Goal: Obtain resource: Download file/media

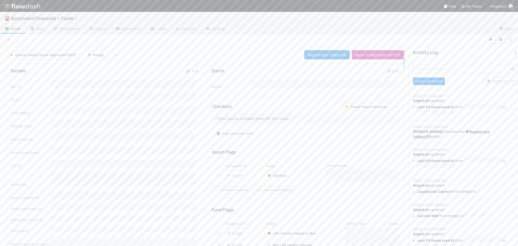
scroll to position [27, 0]
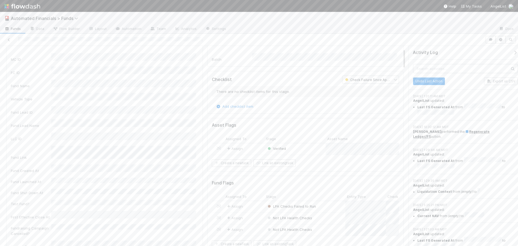
click at [29, 21] on span "Automated Financials > Funds" at bounding box center [48, 18] width 74 height 6
click at [30, 18] on span "Automated Financials > Funds" at bounding box center [46, 18] width 70 height 5
click at [58, 54] on div "💰 Automated Financials > Asset Checks" at bounding box center [70, 51] width 128 height 5
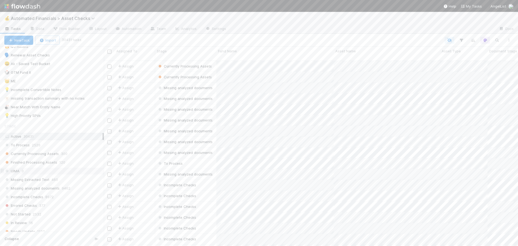
scroll to position [216, 0]
click at [27, 89] on div "💡 High Priority SPVs" at bounding box center [22, 89] width 36 height 7
click at [462, 41] on icon "button" at bounding box center [461, 40] width 5 height 5
click at [420, 85] on icon at bounding box center [420, 85] width 4 height 4
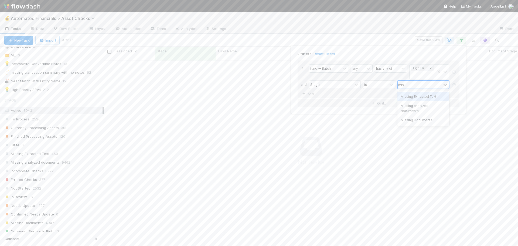
scroll to position [182, 410]
type input "missing"
click at [421, 116] on div "Missing Documents" at bounding box center [424, 120] width 52 height 9
click at [384, 100] on div "If fund -> Batch any has any of High Priority SPVs and Stage is option Missing …" at bounding box center [379, 82] width 162 height 44
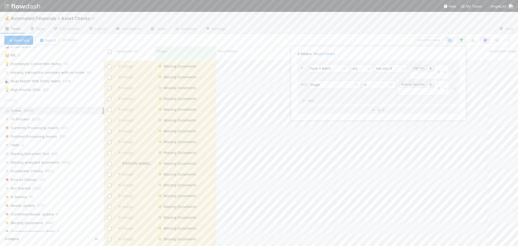
scroll to position [186, 410]
click at [385, 43] on div "2 filters Reset Filters If fund -> Batch any has any of High Priority SPVs and …" at bounding box center [259, 123] width 518 height 246
click at [59, 17] on span "Automated Financials > Asset Checks" at bounding box center [54, 18] width 87 height 5
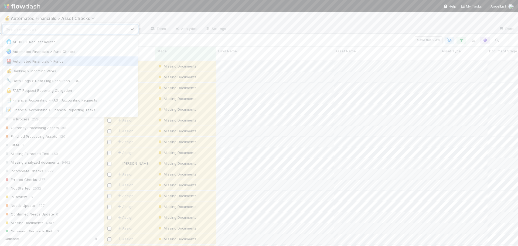
click at [62, 62] on div "🎴 Automated Financials > Funds" at bounding box center [70, 61] width 128 height 5
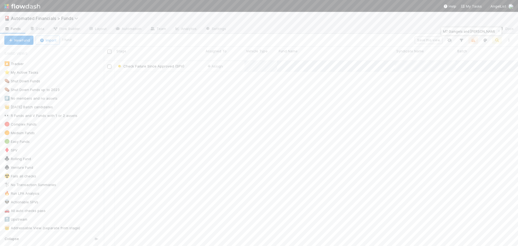
scroll to position [186, 410]
click at [499, 32] on icon "button" at bounding box center [498, 31] width 5 height 3
click at [53, 119] on div "💡 High Priority for Asset Checks" at bounding box center [32, 117] width 57 height 7
click at [48, 101] on div "📣 SPVs with remaining asset checks" at bounding box center [36, 100] width 65 height 7
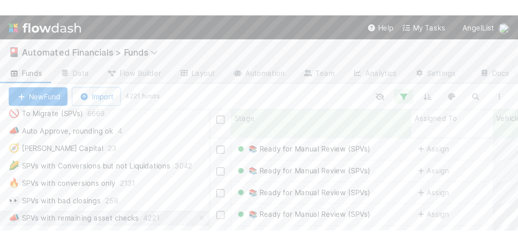
scroll to position [186, 410]
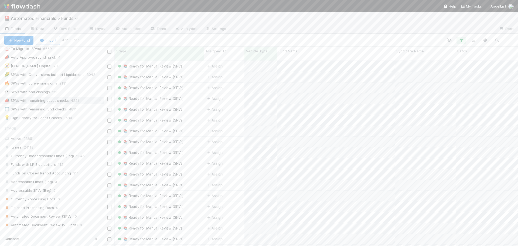
click at [435, 39] on div "Hide fields Hide fields Hide fields Hide fields Hide fields" at bounding box center [296, 40] width 437 height 7
click at [462, 41] on icon "button" at bounding box center [461, 40] width 5 height 5
drag, startPoint x: 374, startPoint y: 39, endPoint x: 471, endPoint y: 39, distance: 97.7
click at [374, 39] on div "6 filters Reset Filters If Vehicle Type is SPV and First Effective Close At is …" at bounding box center [259, 123] width 518 height 246
click at [499, 40] on icon "button" at bounding box center [496, 40] width 5 height 5
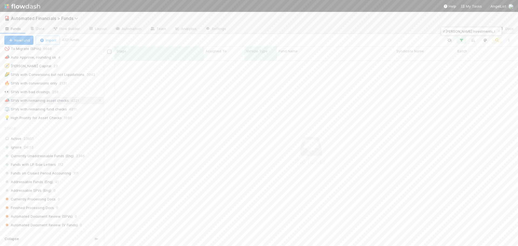
scroll to position [182, 410]
type input "ZO Fund I, a series of [PERSON_NAME] Investments, LP"
click at [498, 31] on icon "button" at bounding box center [498, 31] width 5 height 3
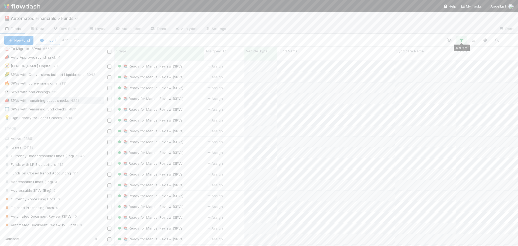
click at [462, 40] on icon "button" at bounding box center [461, 40] width 5 height 5
click at [399, 38] on div "6 filters Reset Filters If Vehicle Type is SPV and First Effective Close At is …" at bounding box center [259, 123] width 518 height 246
click at [51, 110] on div "⚖️ SPVs with remaining fund checks" at bounding box center [35, 109] width 63 height 7
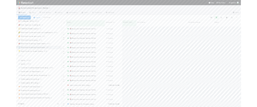
scroll to position [186, 410]
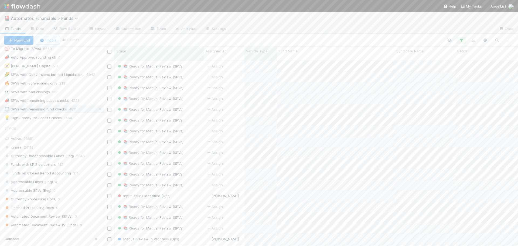
click at [412, 30] on div at bounding box center [363, 29] width 264 height 9
click at [461, 42] on icon "button" at bounding box center [461, 40] width 5 height 5
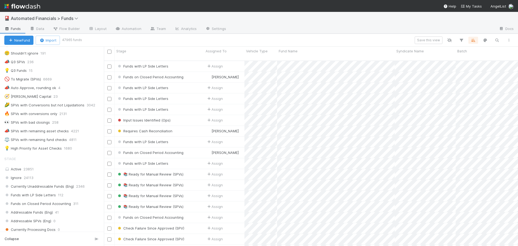
scroll to position [351, 0]
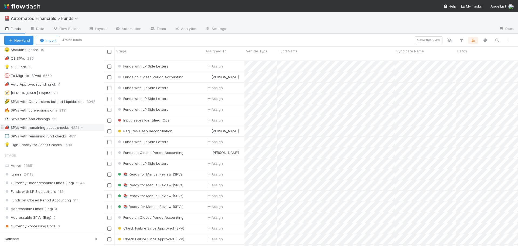
click at [52, 130] on div "📣 SPVs with remaining asset checks" at bounding box center [36, 127] width 65 height 7
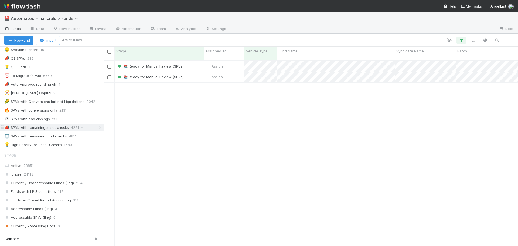
scroll to position [186, 410]
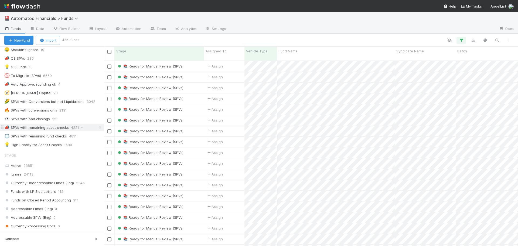
click at [52, 128] on div "📣 SPVs with remaining asset checks" at bounding box center [36, 127] width 65 height 7
click at [462, 42] on icon "button" at bounding box center [461, 40] width 5 height 5
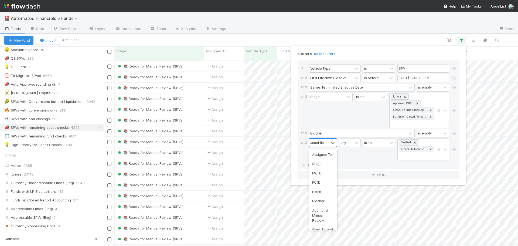
click at [323, 143] on div "asset flags -> Stage" at bounding box center [319, 142] width 18 height 5
click at [310, 166] on link "And.." at bounding box center [309, 165] width 17 height 8
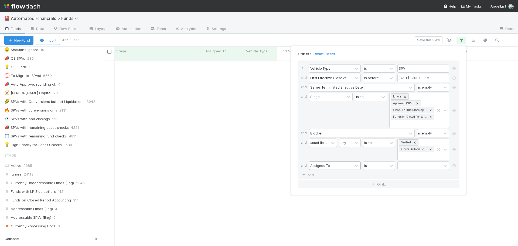
click at [317, 166] on div "Assigned To" at bounding box center [320, 165] width 20 height 5
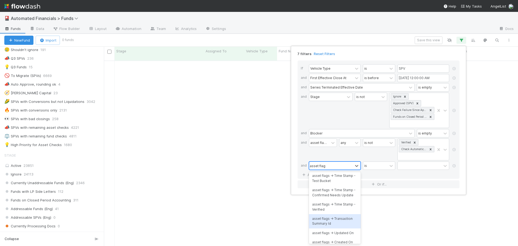
scroll to position [475, 0]
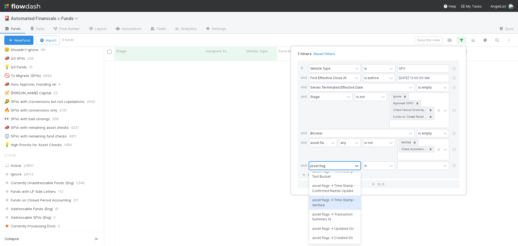
type input "asset flag"
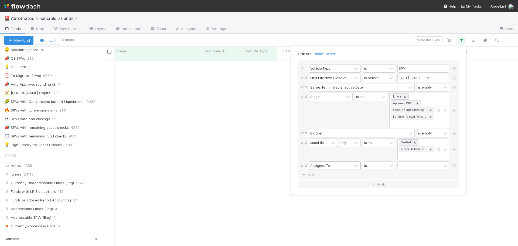
click at [372, 174] on div "If Vehicle Type is SPV and First Effective Close At is before 07/01/2025 12:00:…" at bounding box center [379, 119] width 162 height 118
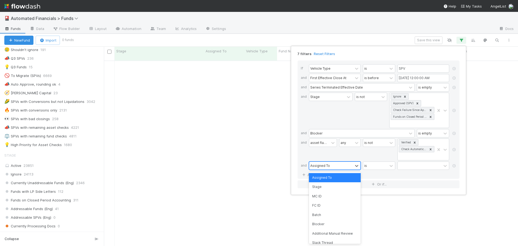
click at [321, 164] on div "Assigned To" at bounding box center [320, 165] width 20 height 5
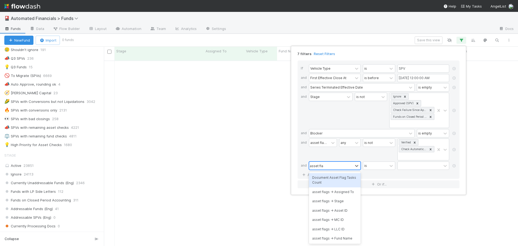
type input "asset flag"
click at [332, 202] on div "asset flags -> Stage" at bounding box center [335, 201] width 52 height 9
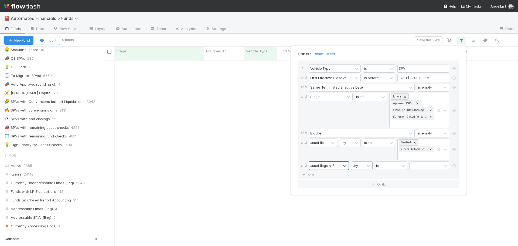
click at [365, 166] on div "any" at bounding box center [357, 166] width 13 height 8
click at [360, 178] on div "all" at bounding box center [362, 177] width 22 height 9
click at [381, 165] on div "is" at bounding box center [387, 166] width 24 height 8
click at [350, 179] on div "If Vehicle Type is SPV and First Effective Close At is before 07/01/2025 12:00:…" at bounding box center [379, 124] width 162 height 128
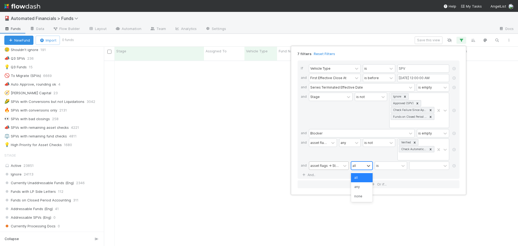
click at [357, 165] on div "all" at bounding box center [357, 166] width 13 height 8
click at [453, 165] on icon at bounding box center [454, 165] width 5 height 3
click at [350, 161] on div "asset flags -> Stage any is not Verified Check Automatically Resolved" at bounding box center [380, 149] width 143 height 23
click at [313, 167] on link "And.." at bounding box center [309, 165] width 17 height 8
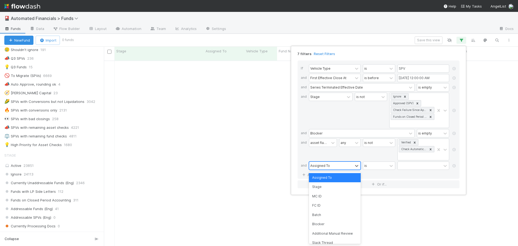
click at [314, 166] on div "Assigned To" at bounding box center [320, 165] width 20 height 5
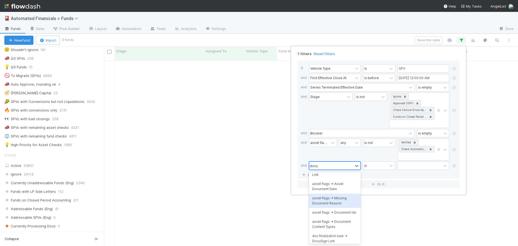
scroll to position [229, 0]
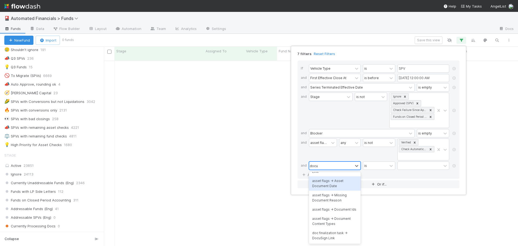
type input "docu"
drag, startPoint x: 389, startPoint y: 180, endPoint x: 396, endPoint y: 176, distance: 8.8
click at [389, 180] on div "If Vehicle Type is SPV and First Effective Close At is before 07/01/2025 12:00:…" at bounding box center [379, 124] width 162 height 128
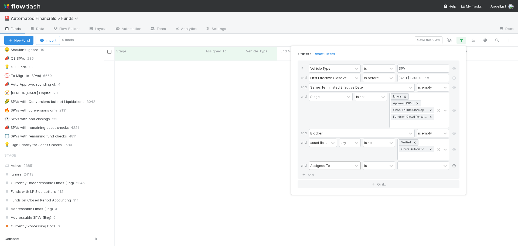
click at [455, 166] on icon at bounding box center [454, 165] width 5 height 3
click at [354, 160] on div "any" at bounding box center [350, 149] width 22 height 22
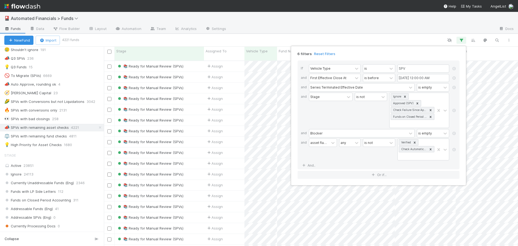
scroll to position [186, 410]
click at [55, 153] on div "6 filters Reset Filters If Vehicle Type is SPV and First Effective Close At is …" at bounding box center [259, 123] width 518 height 246
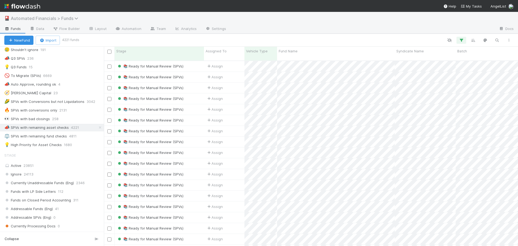
click at [60, 19] on span "Automated Financials > Funds" at bounding box center [46, 18] width 70 height 5
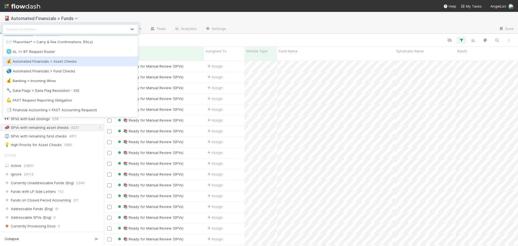
click at [68, 63] on div "💰 Automated Financials > Asset Checks" at bounding box center [70, 61] width 128 height 5
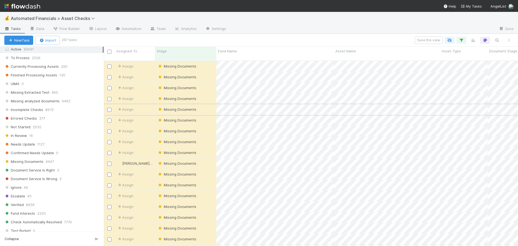
scroll to position [297, 0]
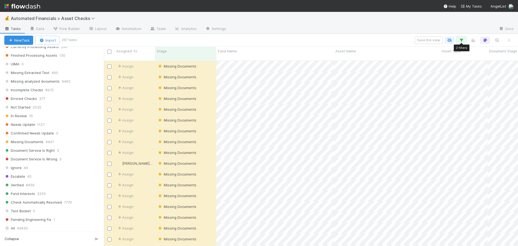
click at [463, 40] on icon "button" at bounding box center [461, 40] width 5 height 5
click at [430, 84] on icon at bounding box center [431, 84] width 2 height 2
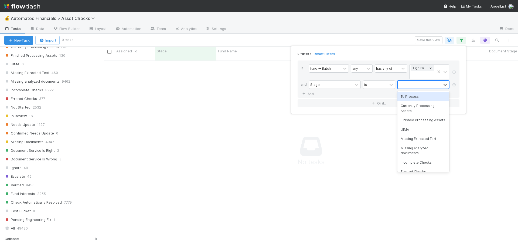
scroll to position [182, 410]
type input "not"
click at [412, 97] on div "Not Started" at bounding box center [424, 96] width 52 height 9
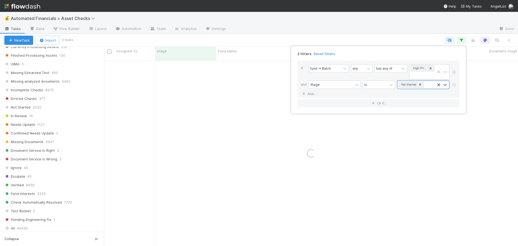
click at [371, 33] on div "2 filters Reset Filters If fund -> Batch any has any of High Priority SPVs and …" at bounding box center [259, 123] width 518 height 246
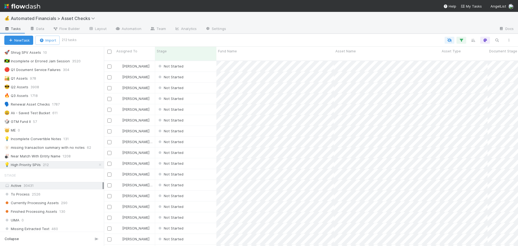
scroll to position [135, 0]
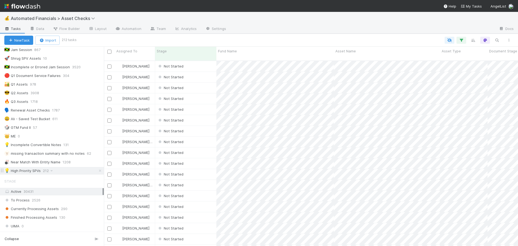
click at [29, 172] on div "💡 High Priority SPVs" at bounding box center [22, 170] width 36 height 7
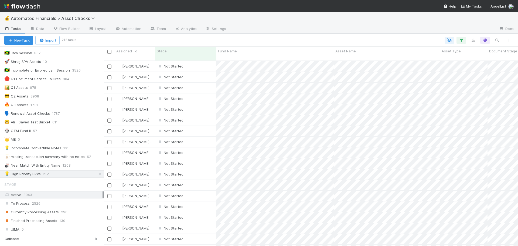
scroll to position [162, 0]
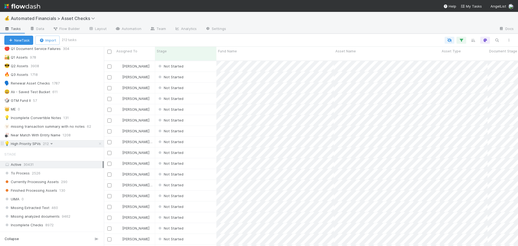
click at [52, 144] on icon at bounding box center [51, 144] width 5 height 4
click at [36, 153] on div "View Settings Default for everyone Rename this view Delete this view" at bounding box center [259, 123] width 518 height 246
click at [31, 144] on div "💡 High Priority SPVs" at bounding box center [22, 143] width 36 height 7
click at [487, 39] on icon "button" at bounding box center [485, 40] width 5 height 5
click at [487, 39] on div "Tasks will be highlighted based on the first matching rule: Stage is Verified S…" at bounding box center [259, 123] width 518 height 246
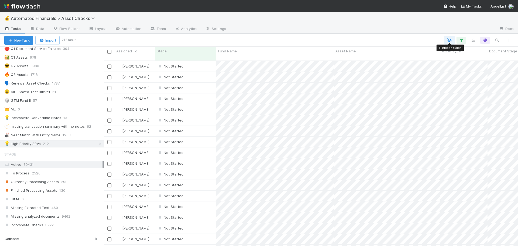
click at [451, 41] on icon "button" at bounding box center [449, 40] width 5 height 5
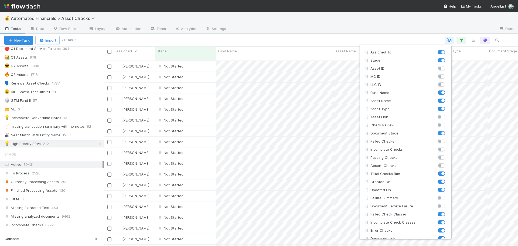
click at [451, 41] on div "Assigned To Stage Asset ID MC ID LLC ID Fund Name Asset Name Asset Type Asset L…" at bounding box center [259, 123] width 518 height 246
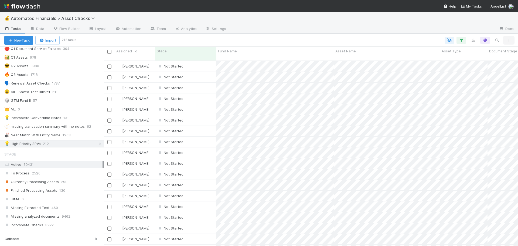
click at [508, 41] on icon "button" at bounding box center [508, 40] width 5 height 3
click at [508, 41] on div "View as list Comments Export view to CSV" at bounding box center [259, 123] width 518 height 246
click at [62, 29] on span "Flow Builder" at bounding box center [66, 28] width 27 height 5
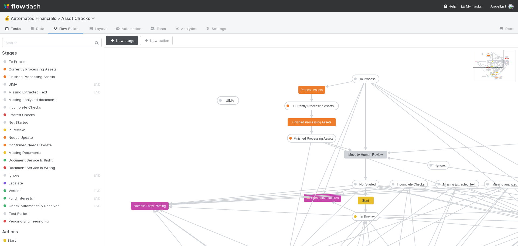
click at [13, 30] on span "Tasks" at bounding box center [12, 28] width 17 height 5
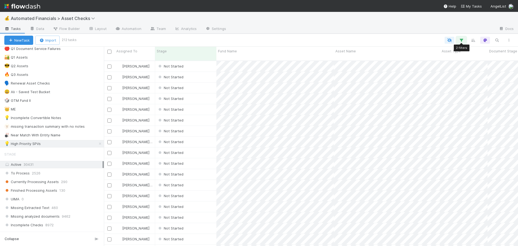
click at [461, 41] on icon "button" at bounding box center [461, 40] width 5 height 5
click at [461, 41] on div "2 filters Reset Filters If fund -> Batch any has any of High Priority SPVs and …" at bounding box center [259, 123] width 518 height 246
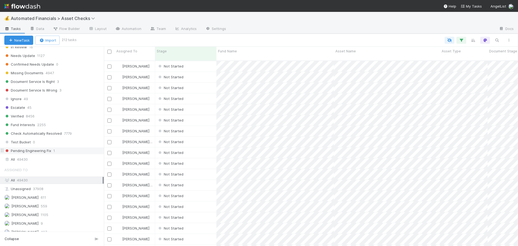
scroll to position [378, 0]
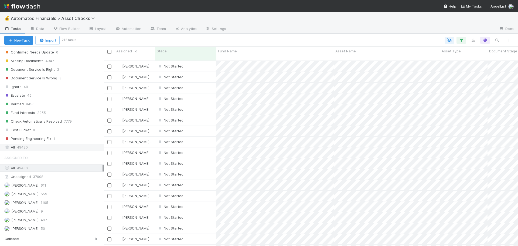
click at [30, 146] on div "All 49430" at bounding box center [53, 147] width 98 height 7
click at [464, 39] on icon "button" at bounding box center [461, 40] width 5 height 5
click at [455, 84] on icon at bounding box center [454, 84] width 5 height 3
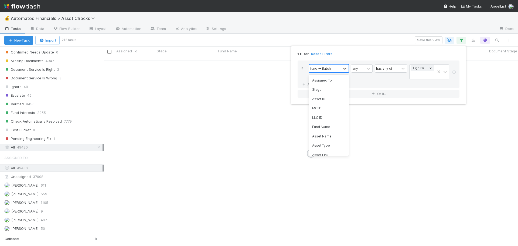
click at [335, 69] on div "fund -> Batch" at bounding box center [325, 69] width 32 height 8
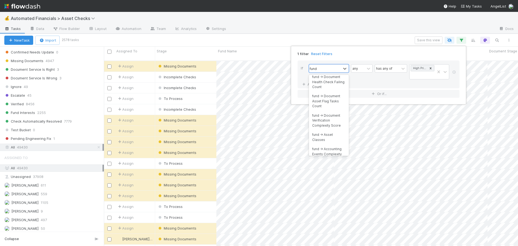
scroll to position [405, 0]
type input "fund"
click at [328, 40] on div "1 filter Reset Filters If option fund -> Document Health Check Overview focused…" at bounding box center [259, 123] width 518 height 246
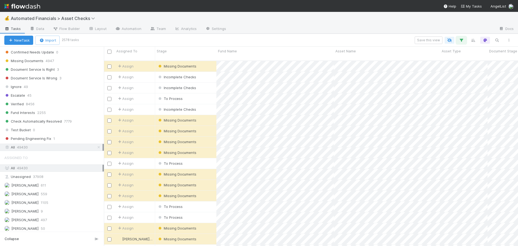
click at [463, 41] on icon "button" at bounding box center [461, 40] width 5 height 5
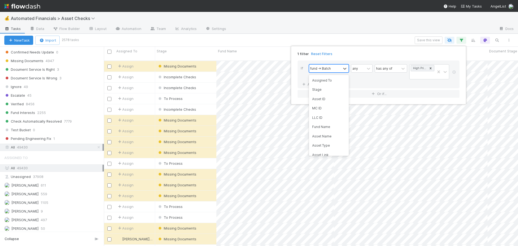
click at [323, 70] on div "fund -> Batch" at bounding box center [320, 68] width 21 height 5
click at [327, 69] on div "fund -> Batch" at bounding box center [320, 68] width 21 height 5
type input "fund"
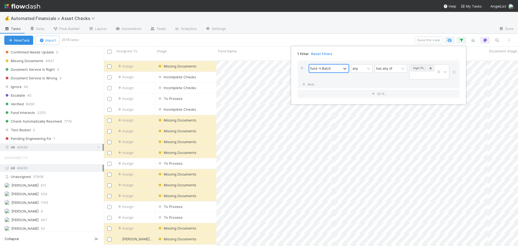
click at [322, 70] on div "fund -> Batch" at bounding box center [325, 69] width 32 height 8
type input "fund -> ve"
click at [325, 82] on div "fund -> Vehicle Type" at bounding box center [329, 80] width 40 height 9
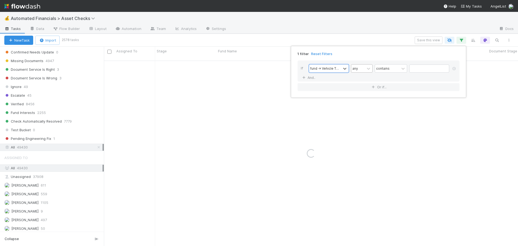
click at [364, 70] on div "any" at bounding box center [357, 69] width 13 height 8
click at [362, 80] on div "all" at bounding box center [362, 80] width 22 height 9
click at [385, 69] on div "contains" at bounding box center [382, 68] width 13 height 5
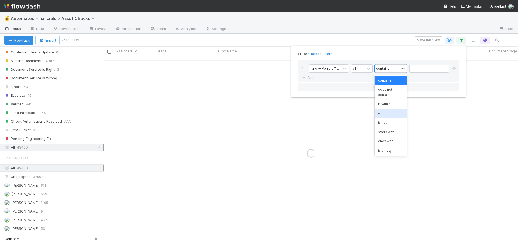
click at [385, 113] on div "is" at bounding box center [391, 113] width 32 height 9
click at [419, 69] on input "text" at bounding box center [429, 69] width 40 height 8
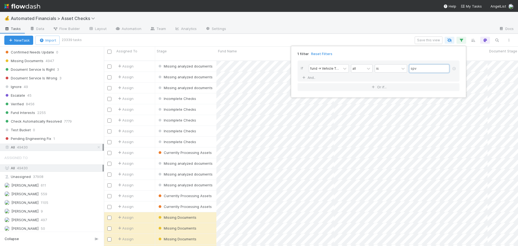
scroll to position [186, 410]
click at [420, 69] on input "spv" at bounding box center [429, 69] width 40 height 8
type input "s"
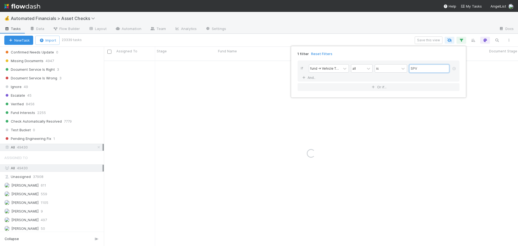
type input "SPV"
click at [384, 55] on div "1 filter Reset Filters" at bounding box center [378, 52] width 171 height 8
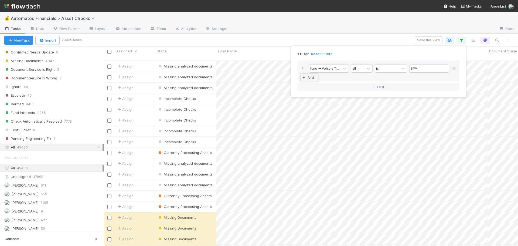
click at [309, 77] on link "And.." at bounding box center [309, 78] width 17 height 8
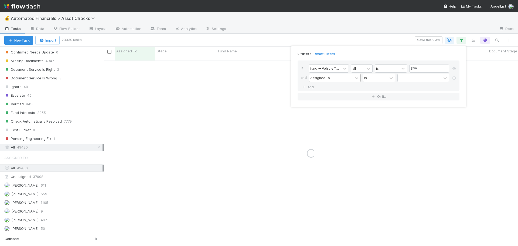
click at [329, 80] on div "Assigned To" at bounding box center [320, 77] width 20 height 5
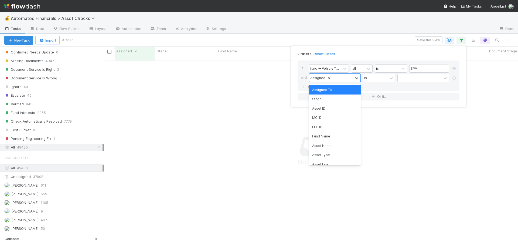
scroll to position [182, 410]
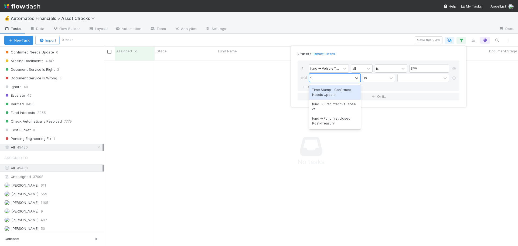
type input "f"
type input "fund -> first"
click at [335, 93] on div "fund -> First Effective Close At" at bounding box center [335, 92] width 52 height 14
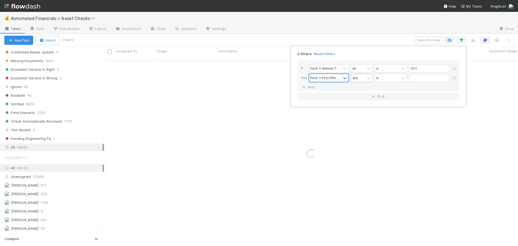
click at [362, 79] on div "any" at bounding box center [357, 78] width 13 height 8
click at [362, 89] on div "all" at bounding box center [362, 89] width 22 height 9
click at [388, 77] on div "is" at bounding box center [387, 78] width 24 height 8
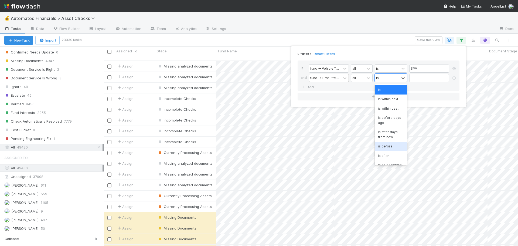
scroll to position [186, 410]
click at [391, 149] on div "is before" at bounding box center [391, 146] width 32 height 9
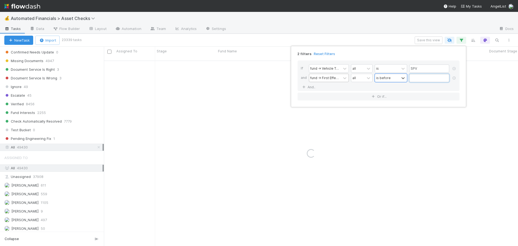
click at [421, 78] on input "text" at bounding box center [429, 78] width 40 height 8
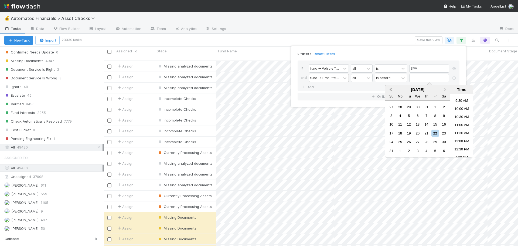
click at [391, 89] on span "Previous Month" at bounding box center [391, 90] width 0 height 6
click at [411, 107] on div "1" at bounding box center [408, 106] width 7 height 7
type input "[DATE] 12:00:00 AM"
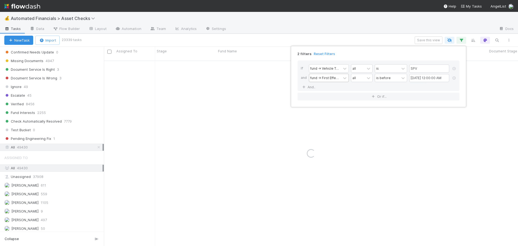
click at [337, 87] on div "If fund -> Vehicle Type all is SPV and fund -> First Effective Close At all is …" at bounding box center [379, 75] width 162 height 31
click at [316, 88] on link "And.." at bounding box center [309, 87] width 17 height 8
click at [325, 86] on div "Assigned To" at bounding box center [320, 87] width 20 height 5
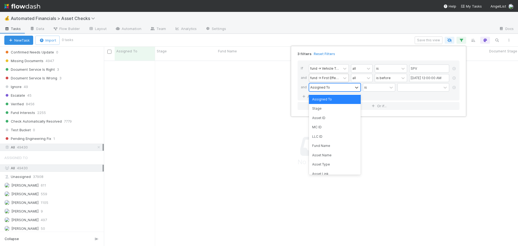
scroll to position [182, 410]
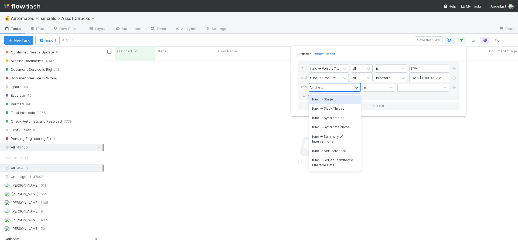
type input "fund -> se"
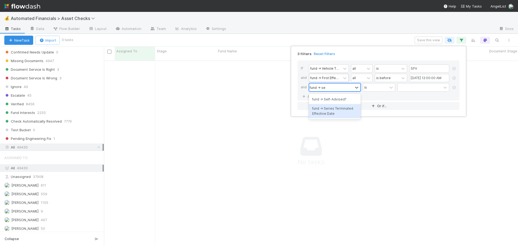
click at [335, 107] on div "fund -> Series Terminated Effective Date" at bounding box center [335, 111] width 52 height 14
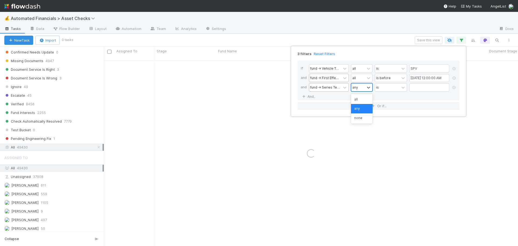
click at [360, 88] on div "any" at bounding box center [357, 87] width 13 height 8
click at [359, 100] on div "all" at bounding box center [362, 99] width 22 height 9
click at [391, 89] on div "is" at bounding box center [387, 87] width 24 height 8
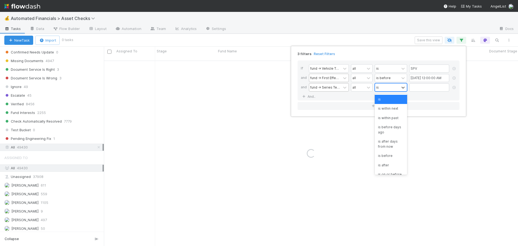
click at [391, 89] on div "is" at bounding box center [387, 87] width 24 height 8
click at [390, 88] on div "is" at bounding box center [387, 87] width 24 height 8
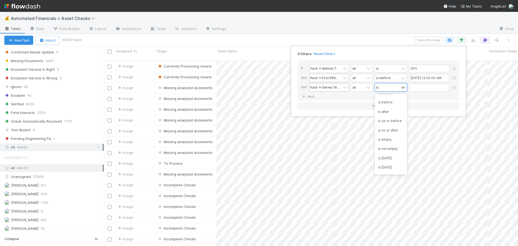
scroll to position [54, 0]
click at [390, 144] on div "is empty" at bounding box center [391, 138] width 32 height 9
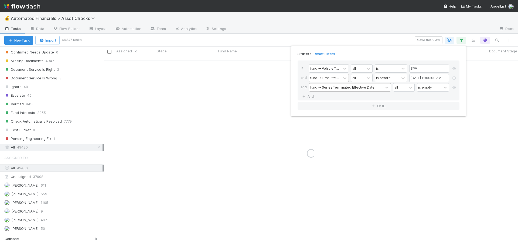
click at [375, 97] on div "If fund -> Vehicle Type all is SPV and fund -> First Effective Close At all is …" at bounding box center [379, 80] width 162 height 40
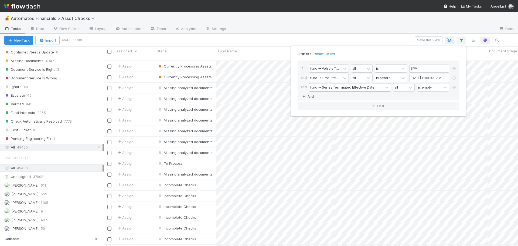
scroll to position [186, 410]
click at [342, 22] on div "3 filters Reset Filters If fund -> Vehicle Type all is SPV and fund -> First Ef…" at bounding box center [259, 123] width 518 height 246
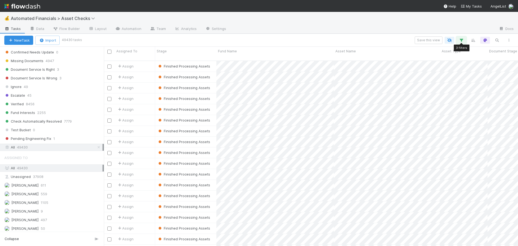
click at [459, 40] on icon "button" at bounding box center [461, 40] width 5 height 5
click at [309, 97] on link "And.." at bounding box center [309, 97] width 17 height 8
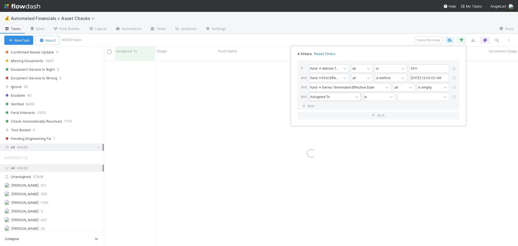
click at [319, 100] on div "Assigned To" at bounding box center [331, 97] width 44 height 8
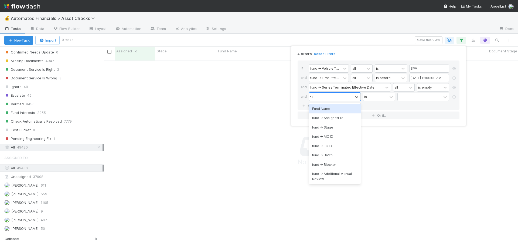
scroll to position [182, 410]
type input "fund -> stage"
click at [335, 109] on div "fund -> Stage" at bounding box center [335, 108] width 52 height 9
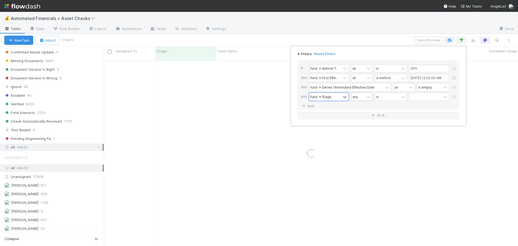
click at [357, 98] on div "any" at bounding box center [356, 96] width 6 height 5
click at [356, 109] on div "all" at bounding box center [362, 108] width 22 height 9
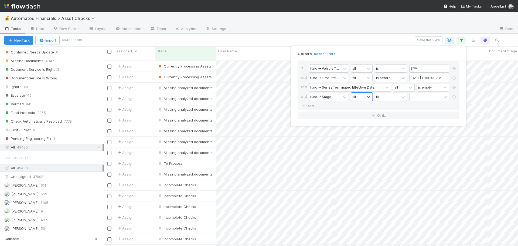
scroll to position [186, 410]
click at [386, 98] on div "is" at bounding box center [387, 97] width 24 height 8
click at [384, 116] on div "is not" at bounding box center [391, 117] width 32 height 9
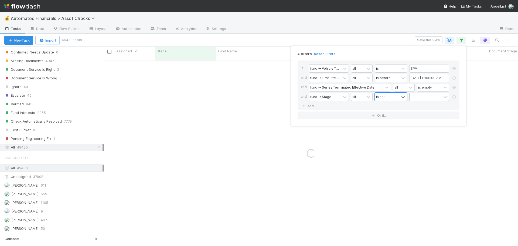
click at [419, 96] on div at bounding box center [426, 97] width 32 height 8
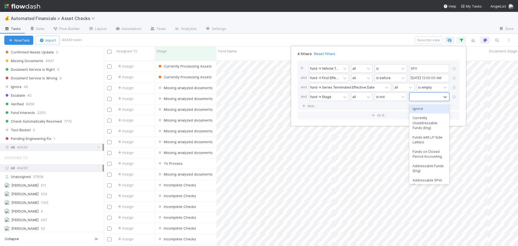
click at [419, 110] on div "Ignore" at bounding box center [429, 108] width 40 height 9
type input "approved"
click at [423, 125] on div "Approved (SPV)" at bounding box center [429, 124] width 40 height 9
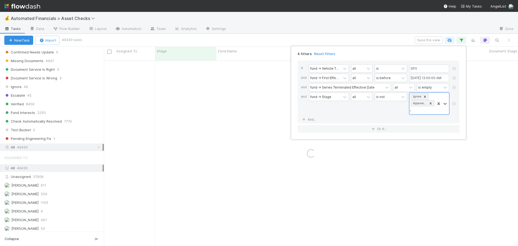
type input "check"
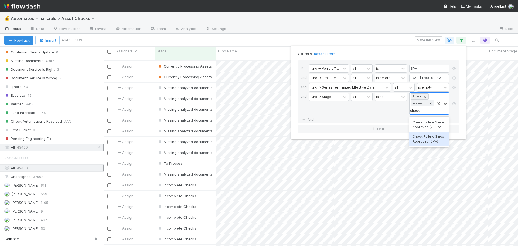
click at [423, 139] on div "Check Failure Since Approved (SPV)" at bounding box center [429, 139] width 40 height 14
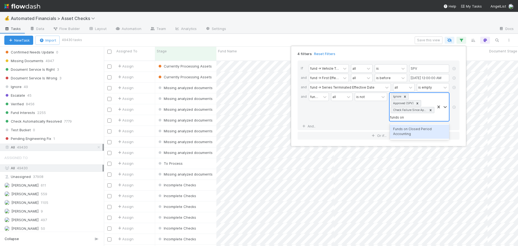
type input "funds on"
click at [414, 129] on div "Funds on Closed Period Accounting" at bounding box center [419, 131] width 59 height 14
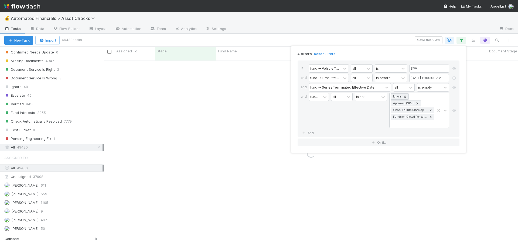
click at [371, 119] on div "is not" at bounding box center [371, 110] width 32 height 35
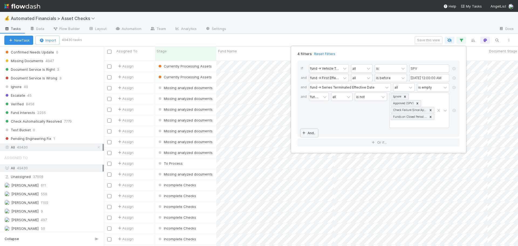
click at [307, 133] on link "And.." at bounding box center [309, 133] width 17 height 8
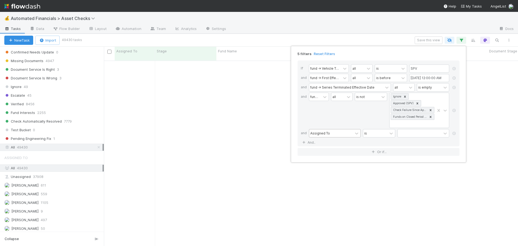
click at [317, 135] on div "Assigned To" at bounding box center [320, 133] width 20 height 5
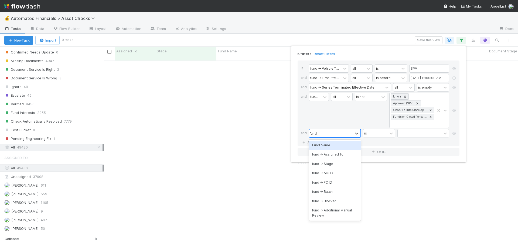
scroll to position [182, 410]
type input "fund -> series"
click at [328, 151] on div "fund -> Series Terminated Effective Date" at bounding box center [335, 148] width 52 height 14
click at [334, 134] on div "fund -> Series Terminated Effective Date" at bounding box center [325, 133] width 30 height 5
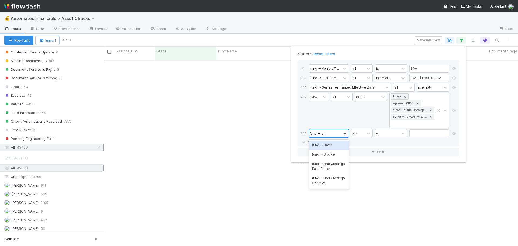
type input "fund -> blo"
click at [331, 144] on div "fund -> Blocker" at bounding box center [329, 145] width 40 height 9
click at [355, 131] on div "any" at bounding box center [356, 133] width 6 height 5
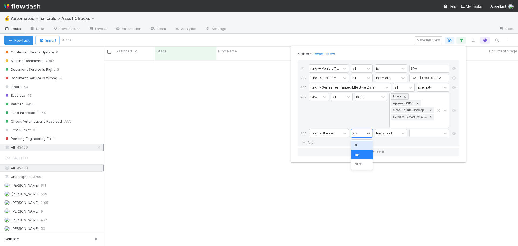
click at [360, 142] on div "all" at bounding box center [362, 145] width 22 height 9
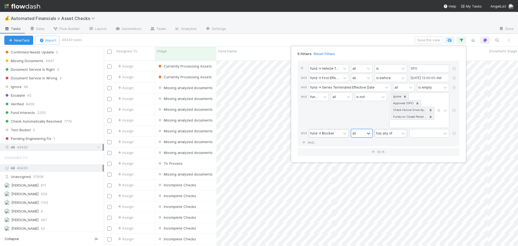
scroll to position [186, 410]
click at [386, 134] on div "has any of" at bounding box center [384, 133] width 16 height 5
click at [388, 182] on div "is empty" at bounding box center [391, 182] width 32 height 9
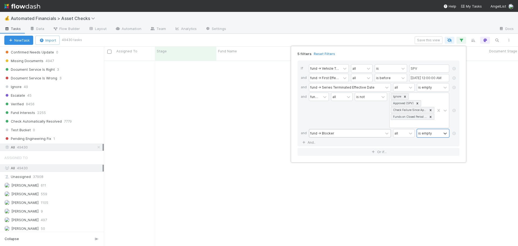
click at [330, 121] on div "fund -> Stage all is not Ignore Approved (SPV) Check Failure Since Approved (SP…" at bounding box center [380, 111] width 143 height 36
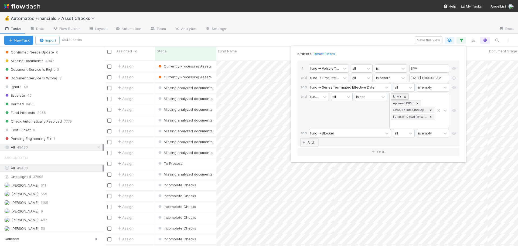
click at [311, 143] on link "And.." at bounding box center [309, 142] width 17 height 8
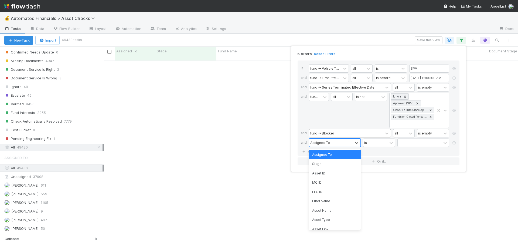
click at [323, 143] on div "Assigned To" at bounding box center [320, 142] width 20 height 5
type input "a"
type input "f"
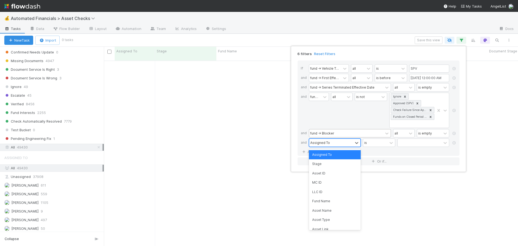
click at [322, 115] on div "fund -> Stage" at bounding box center [319, 110] width 20 height 35
click at [320, 142] on div "Assigned To" at bounding box center [320, 142] width 20 height 5
type input "t"
type input "stage"
click at [332, 157] on div "Stage" at bounding box center [335, 154] width 52 height 9
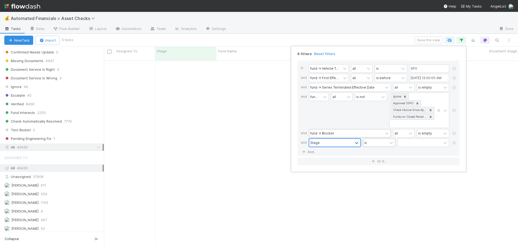
click at [374, 144] on div "is" at bounding box center [375, 143] width 24 height 8
click at [379, 165] on div "is not" at bounding box center [379, 163] width 32 height 9
click at [409, 144] on div at bounding box center [420, 143] width 44 height 8
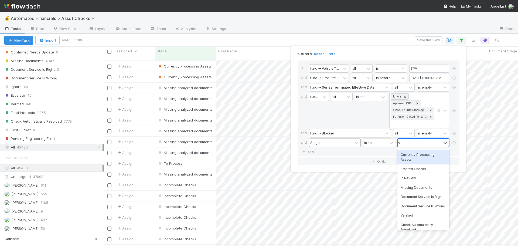
scroll to position [186, 410]
type input "v"
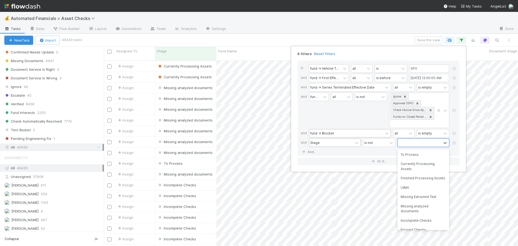
drag, startPoint x: 365, startPoint y: 150, endPoint x: 368, endPoint y: 149, distance: 3.3
click at [365, 150] on div "If fund -> Vehicle Type all is SPV and fund -> First Effective Close At all is …" at bounding box center [379, 107] width 162 height 95
click at [410, 143] on div at bounding box center [420, 143] width 44 height 8
type input "veri"
click at [412, 156] on div "Verified" at bounding box center [424, 154] width 52 height 9
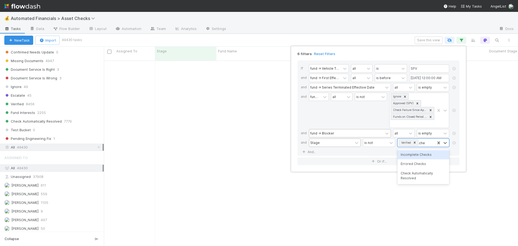
type input "check"
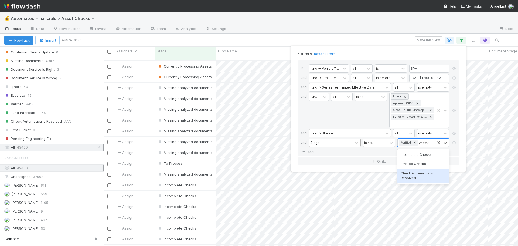
click at [418, 173] on div "Check Automatically Resolved" at bounding box center [424, 176] width 52 height 14
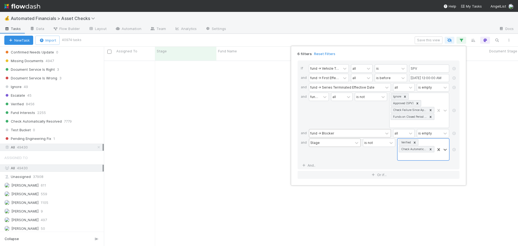
click at [375, 159] on div "is not" at bounding box center [379, 149] width 32 height 22
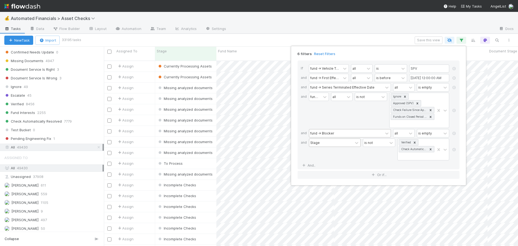
click at [369, 39] on div "6 filters Reset Filters If fund -> Vehicle Type all is SPV and fund -> First Ef…" at bounding box center [259, 123] width 518 height 246
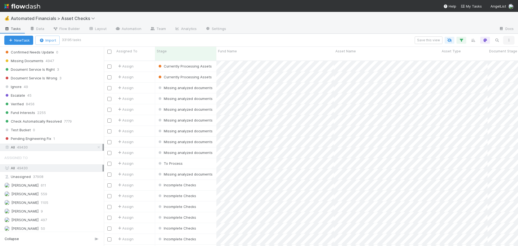
click at [510, 41] on icon "button" at bounding box center [508, 40] width 5 height 3
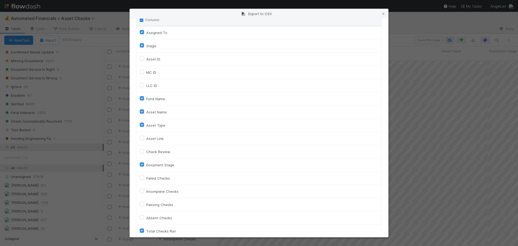
scroll to position [0, 0]
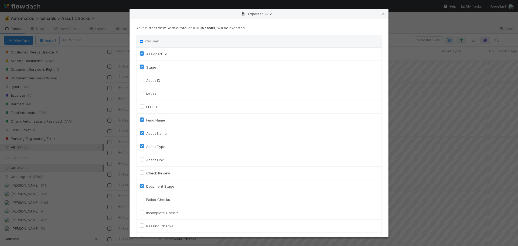
click at [141, 42] on input "Column" at bounding box center [142, 42] width 4 height 4
checkbox input "true"
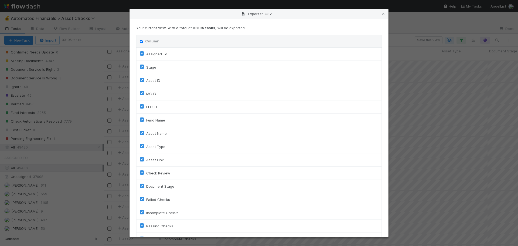
checkbox input "true"
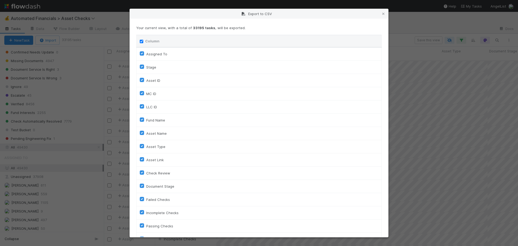
checkbox input "true"
click at [141, 42] on input "Column" at bounding box center [142, 42] width 4 height 4
checkbox input "false"
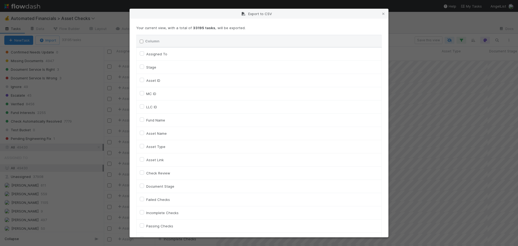
checkbox To "false"
checkbox input "false"
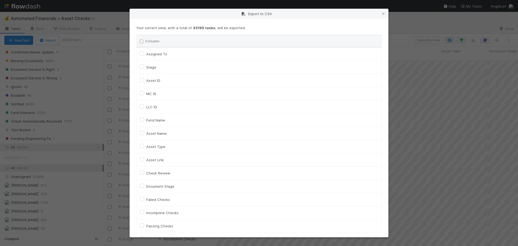
checkbox input "false"
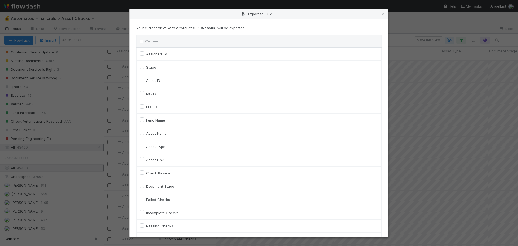
checkbox input "false"
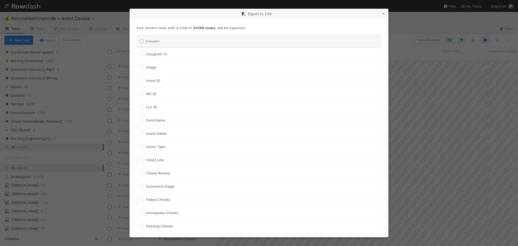
checkbox input "false"
checkbox On "false"
checkbox input "false"
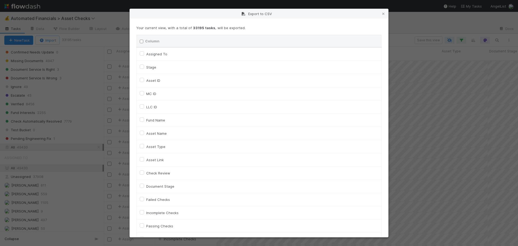
checkbox input "false"
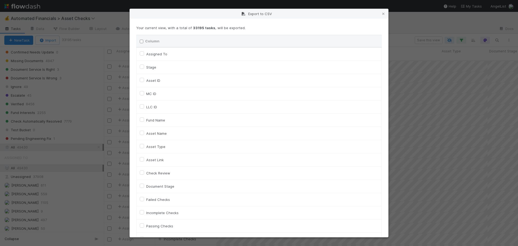
checkbox input "false"
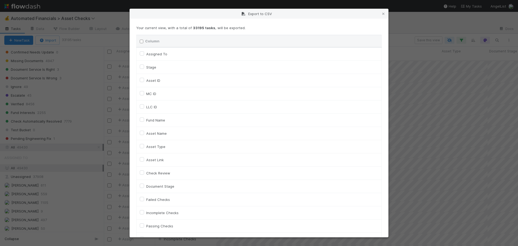
checkbox input "false"
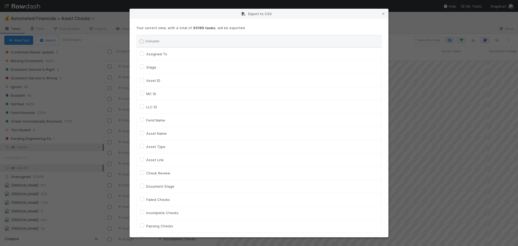
checkbox input "false"
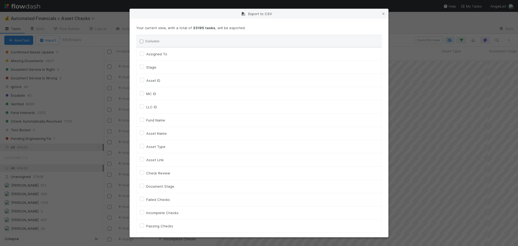
checkbox input "false"
checkbox URL "false"
click at [146, 120] on label "Fund Name" at bounding box center [155, 120] width 19 height 6
click at [143, 120] on input "Fund Name" at bounding box center [142, 119] width 4 height 5
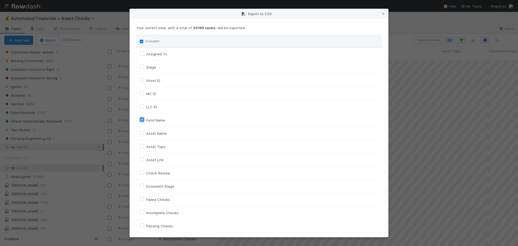
checkbox input "true"
click at [307, 22] on div "Your current view, with a total of 33195 tasks , will be exported. Column Assig…" at bounding box center [259, 128] width 259 height 218
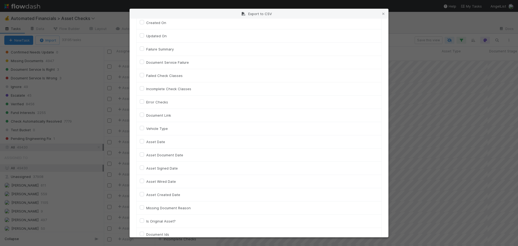
scroll to position [399, 0]
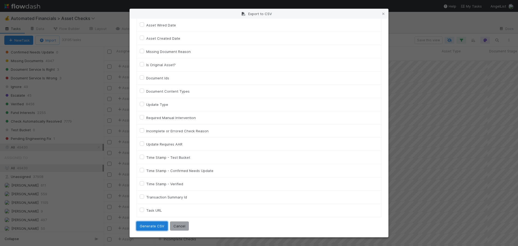
click at [150, 227] on button "Generate CSV" at bounding box center [152, 225] width 32 height 9
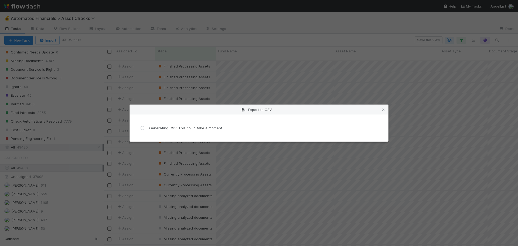
scroll to position [0, 0]
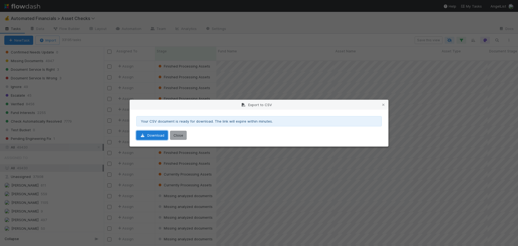
click at [150, 136] on link "Download" at bounding box center [152, 135] width 32 height 9
click at [382, 105] on icon at bounding box center [383, 105] width 5 height 4
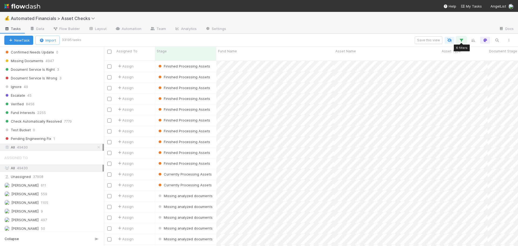
click at [464, 40] on icon "button" at bounding box center [461, 40] width 5 height 5
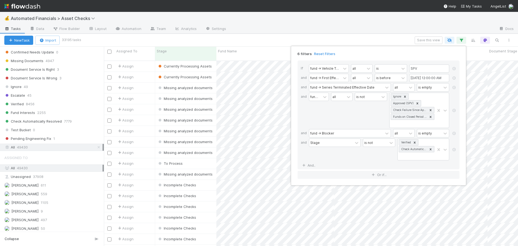
click at [362, 39] on div "6 filters Reset Filters If fund -> Vehicle Type all is SPV and fund -> First Ef…" at bounding box center [259, 123] width 518 height 246
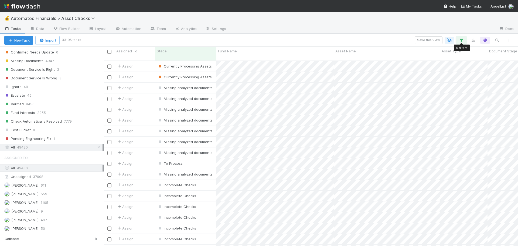
click at [462, 43] on button "button" at bounding box center [462, 40] width 10 height 7
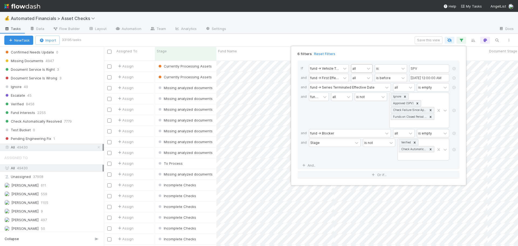
click at [365, 67] on div at bounding box center [369, 69] width 8 height 8
click at [360, 91] on div "any" at bounding box center [362, 89] width 22 height 9
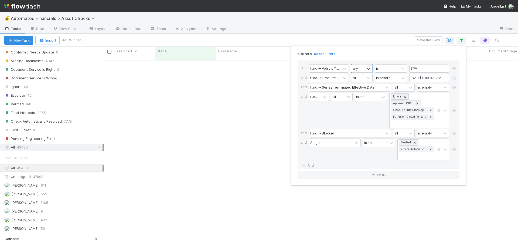
click at [369, 51] on div "6 filters Reset Filters" at bounding box center [378, 52] width 171 height 8
click at [359, 77] on div "all" at bounding box center [357, 78] width 13 height 8
click at [358, 100] on div "any" at bounding box center [362, 98] width 22 height 9
click at [401, 89] on div "all" at bounding box center [400, 87] width 13 height 8
click at [401, 110] on div "any" at bounding box center [404, 108] width 22 height 9
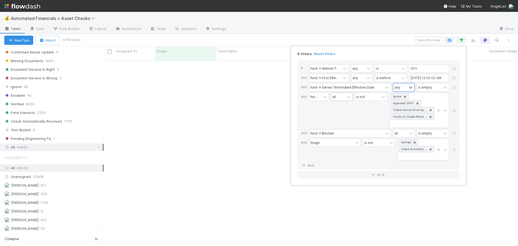
click at [340, 98] on div "all" at bounding box center [337, 97] width 13 height 8
click at [338, 119] on div "any" at bounding box center [343, 117] width 22 height 9
click at [401, 132] on div "all" at bounding box center [400, 133] width 13 height 8
click at [400, 154] on div "any" at bounding box center [404, 154] width 22 height 9
click at [360, 119] on div "is not" at bounding box center [371, 110] width 32 height 35
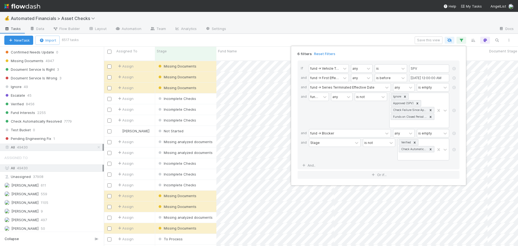
scroll to position [186, 410]
click at [357, 39] on div "6 filters Reset Filters If fund -> Vehicle Type any is SPV and fund -> First Ef…" at bounding box center [259, 123] width 518 height 246
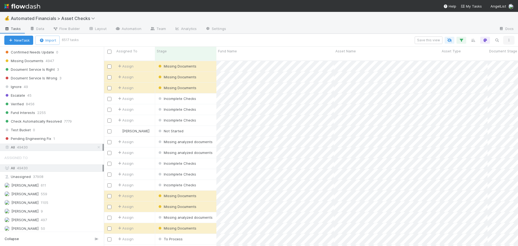
click at [508, 40] on icon "button" at bounding box center [508, 40] width 5 height 3
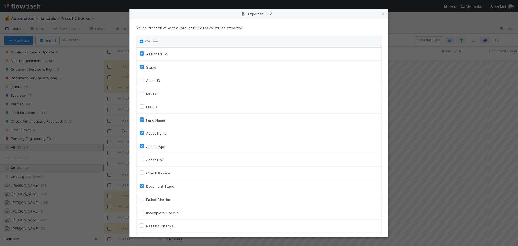
click at [141, 42] on input "Column" at bounding box center [142, 42] width 4 height 4
checkbox input "true"
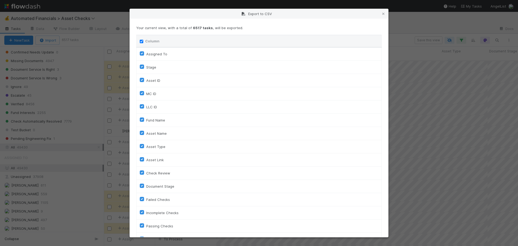
checkbox input "true"
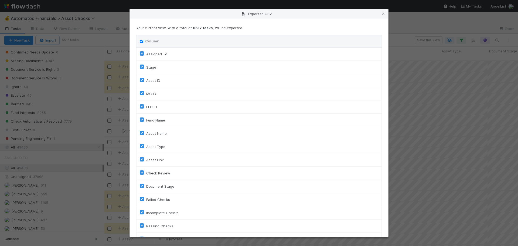
checkbox input "true"
click at [141, 42] on input "Column" at bounding box center [142, 42] width 4 height 4
checkbox input "false"
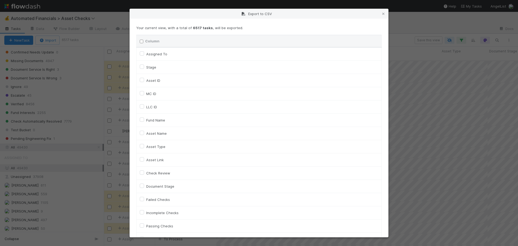
checkbox To "false"
checkbox input "false"
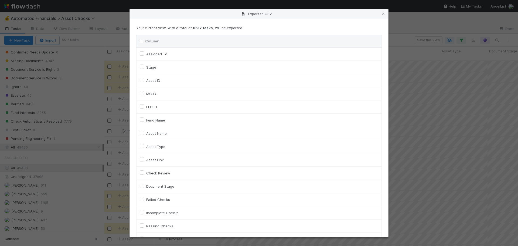
checkbox input "false"
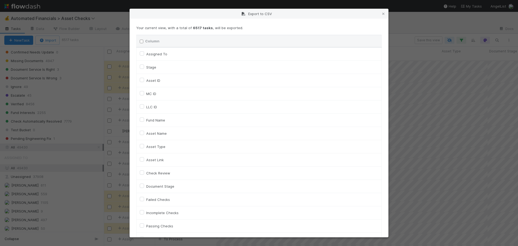
checkbox input "false"
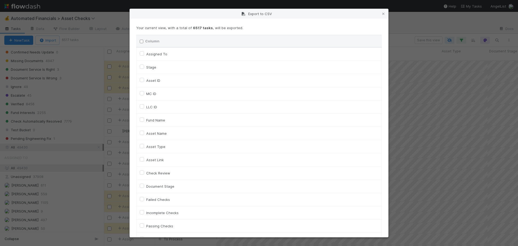
checkbox input "false"
checkbox On "false"
checkbox input "false"
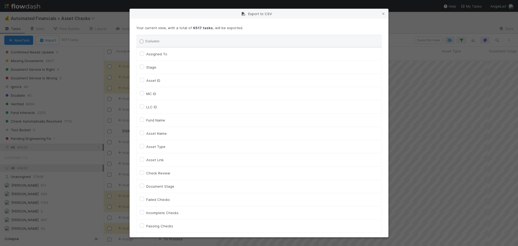
checkbox input "false"
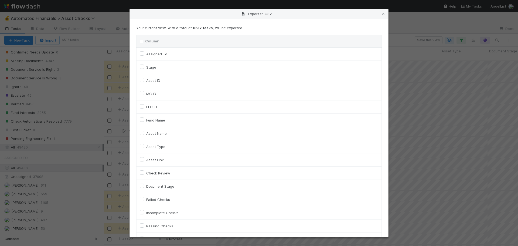
checkbox input "false"
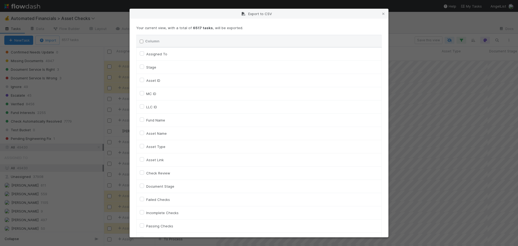
checkbox input "false"
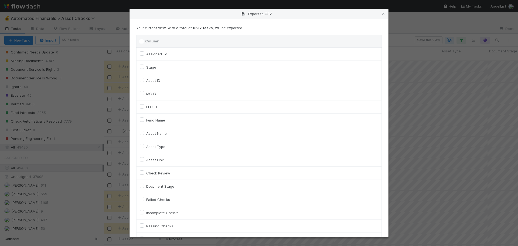
checkbox input "false"
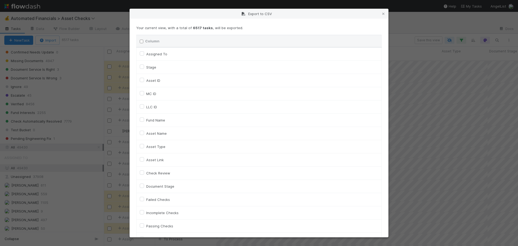
checkbox input "false"
checkbox URL "false"
click at [146, 121] on label "Fund Name" at bounding box center [155, 120] width 19 height 6
click at [144, 121] on input "Fund Name" at bounding box center [142, 119] width 4 height 5
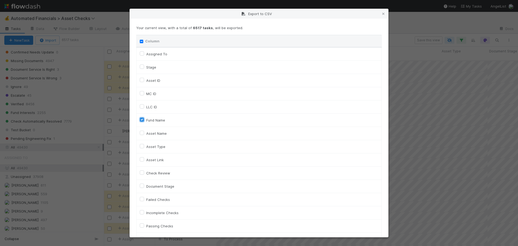
checkbox input "true"
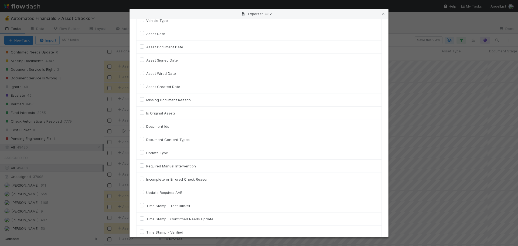
scroll to position [324, 0]
click at [144, 47] on div "Vehicle Type" at bounding box center [259, 47] width 239 height 6
click at [146, 47] on label "Vehicle Type" at bounding box center [157, 47] width 22 height 6
click at [142, 47] on input "Vehicle Type" at bounding box center [142, 46] width 4 height 5
checkbox input "true"
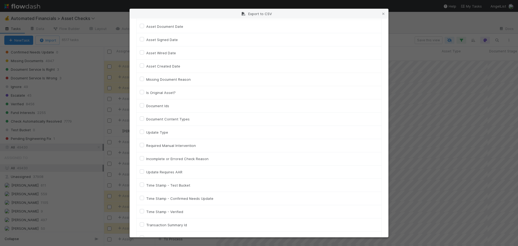
scroll to position [399, 0]
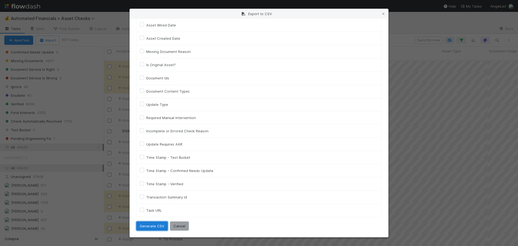
click at [144, 226] on button "Generate CSV" at bounding box center [152, 225] width 32 height 9
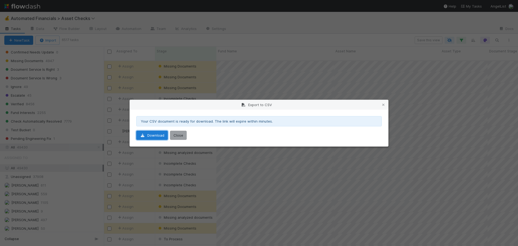
click at [157, 136] on link "Download" at bounding box center [152, 135] width 32 height 9
click at [179, 136] on button "Close" at bounding box center [178, 135] width 17 height 9
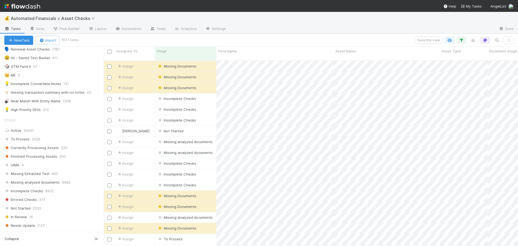
scroll to position [189, 0]
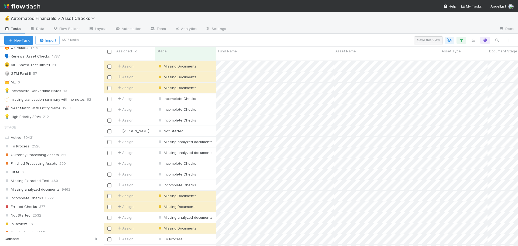
click at [431, 41] on button "Save this view" at bounding box center [429, 40] width 28 height 8
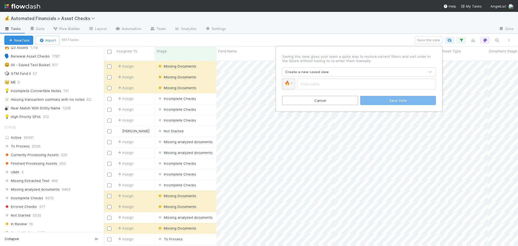
click at [290, 84] on span "🔥" at bounding box center [287, 83] width 5 height 5
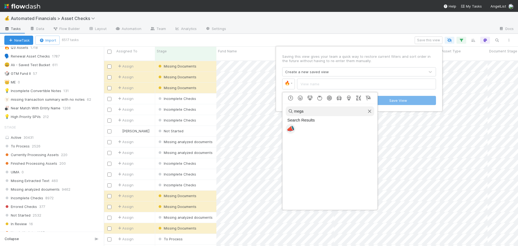
type input "mega"
click at [292, 129] on span "📣" at bounding box center [291, 129] width 8 height 8
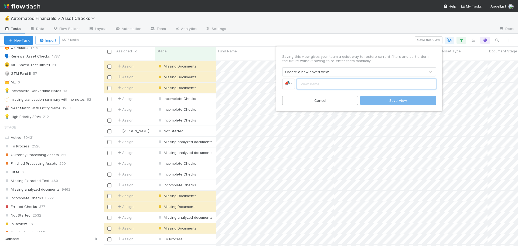
click at [314, 86] on input "text" at bounding box center [366, 84] width 139 height 11
type input "SPVs with remaining asset checks"
click at [387, 100] on button "Save View" at bounding box center [398, 100] width 76 height 9
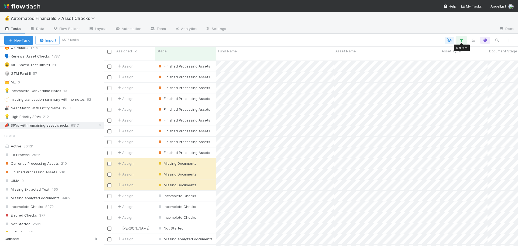
click at [461, 41] on icon "button" at bounding box center [461, 40] width 5 height 5
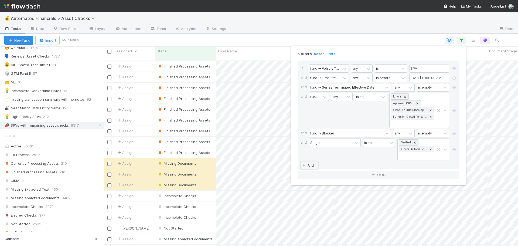
click at [309, 166] on link "And.." at bounding box center [309, 165] width 17 height 8
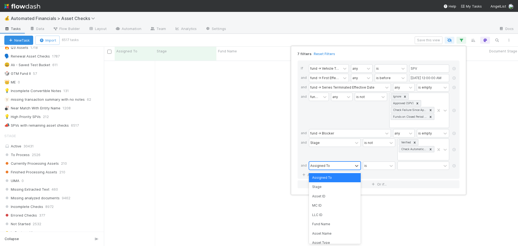
click at [317, 165] on div "Assigned To" at bounding box center [320, 165] width 20 height 5
type input "stage"
click at [322, 179] on div "Stage" at bounding box center [335, 177] width 52 height 9
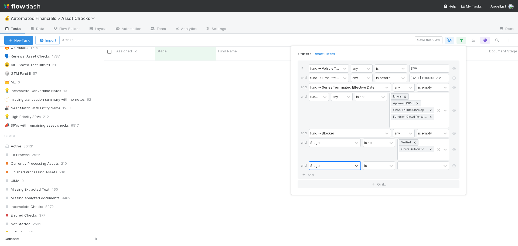
click at [414, 178] on div "If fund -> Vehicle Type any is SPV and fund -> First Effective Close At any is …" at bounding box center [379, 119] width 162 height 118
click at [413, 168] on div at bounding box center [420, 166] width 44 height 8
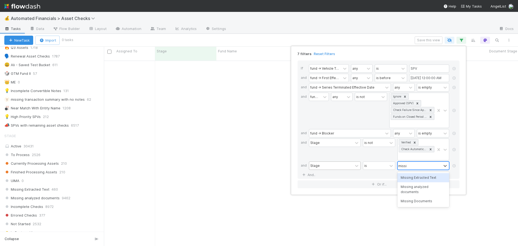
type input "missing"
click at [422, 197] on div "Missing Documents" at bounding box center [424, 201] width 52 height 9
click at [369, 176] on div "is" at bounding box center [379, 168] width 32 height 15
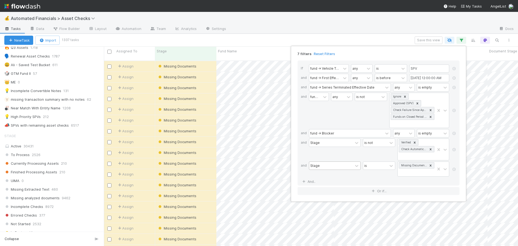
scroll to position [186, 410]
click at [340, 40] on div "7 filters Reset Filters If fund -> Vehicle Type any is SPV and fund -> First Ef…" at bounding box center [259, 123] width 518 height 246
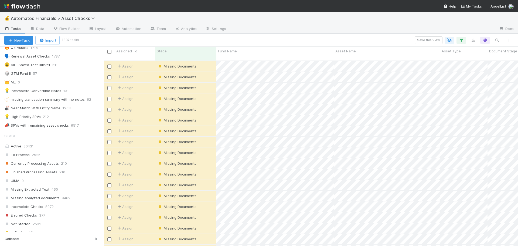
click at [337, 37] on div "Save this view" at bounding box center [296, 40] width 437 height 8
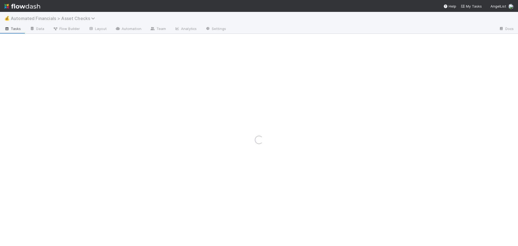
click at [74, 18] on span "Automated Financials > Asset Checks" at bounding box center [54, 18] width 87 height 5
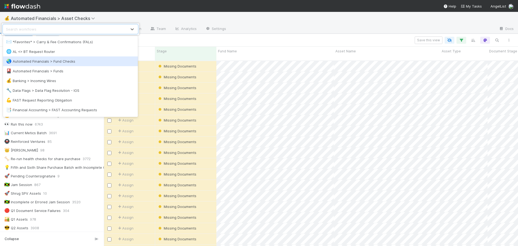
click at [67, 62] on div "🌏 Automated Financials > Fund Checks" at bounding box center [70, 61] width 128 height 5
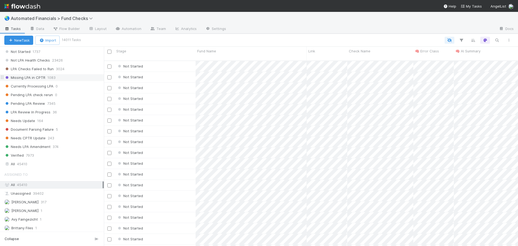
scroll to position [189, 0]
click at [22, 165] on span "45410" at bounding box center [22, 163] width 10 height 7
click at [462, 39] on icon "button" at bounding box center [461, 40] width 5 height 5
click at [387, 59] on button "Add Filter" at bounding box center [379, 57] width 162 height 8
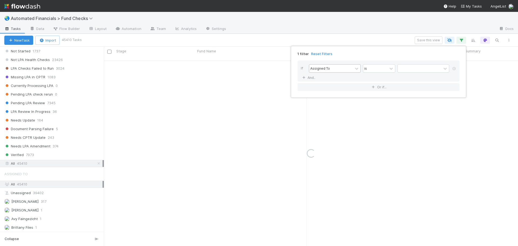
click at [322, 70] on div "Assigned To" at bounding box center [320, 68] width 20 height 5
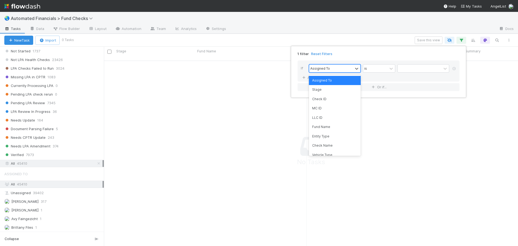
scroll to position [182, 410]
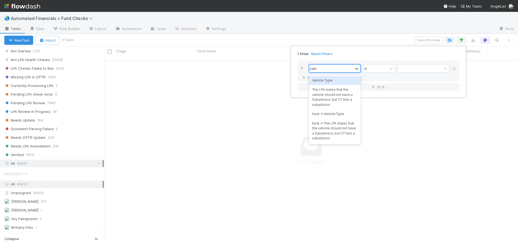
type input "vehic"
click at [330, 116] on div "fund -> Vehicle Type" at bounding box center [335, 113] width 52 height 9
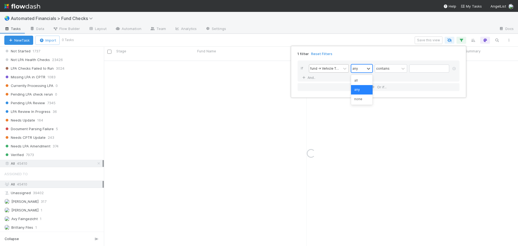
click at [364, 70] on div "any" at bounding box center [357, 69] width 13 height 8
click at [360, 88] on div "any" at bounding box center [362, 89] width 22 height 9
click at [385, 62] on div "If fund -> Vehicle Type any contains And.." at bounding box center [379, 70] width 162 height 21
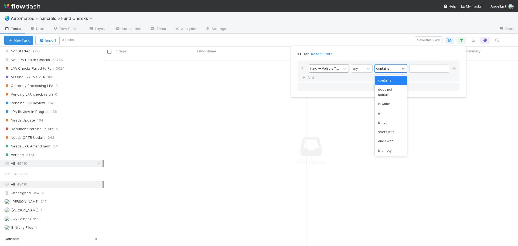
click at [388, 67] on div "contains" at bounding box center [382, 68] width 13 height 5
drag, startPoint x: 387, startPoint y: 113, endPoint x: 414, endPoint y: 69, distance: 51.8
click at [387, 113] on div "is" at bounding box center [391, 113] width 32 height 9
click at [425, 68] on input "text" at bounding box center [429, 69] width 40 height 8
type input "SPV"
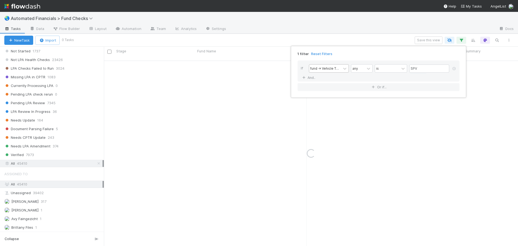
click at [410, 53] on div "1 filter Reset Filters" at bounding box center [378, 52] width 171 height 8
click at [312, 77] on link "And.." at bounding box center [309, 78] width 17 height 8
click at [316, 79] on div "Assigned To" at bounding box center [320, 77] width 20 height 5
type input "fund -> first"
click at [324, 96] on div "fund -> First Effective Close At" at bounding box center [335, 92] width 52 height 14
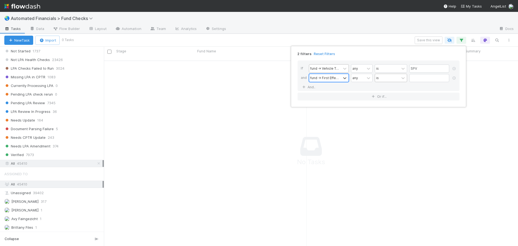
click at [383, 79] on div "is" at bounding box center [387, 78] width 24 height 8
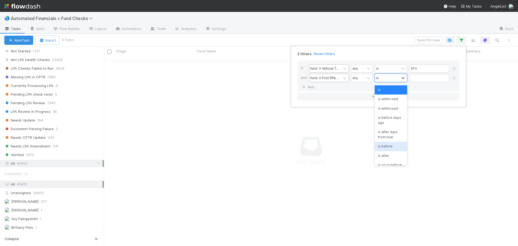
click at [395, 148] on div "is before" at bounding box center [391, 146] width 32 height 9
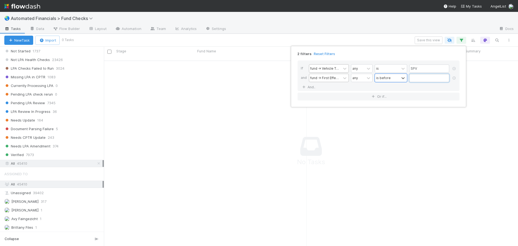
click at [425, 79] on input "text" at bounding box center [429, 78] width 40 height 8
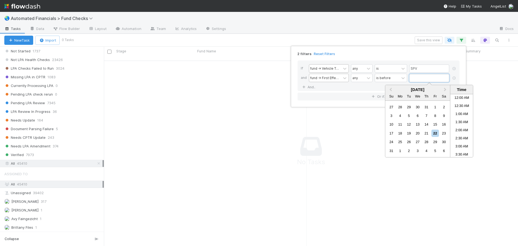
scroll to position [159, 0]
click at [388, 90] on button "Previous Month" at bounding box center [390, 90] width 9 height 9
click at [408, 106] on div "1" at bounding box center [408, 106] width 7 height 7
type input "[DATE] 12:00:00 AM"
click at [360, 87] on div "If fund -> Vehicle Type any is SPV and fund -> First Effective Close At any is …" at bounding box center [379, 75] width 162 height 31
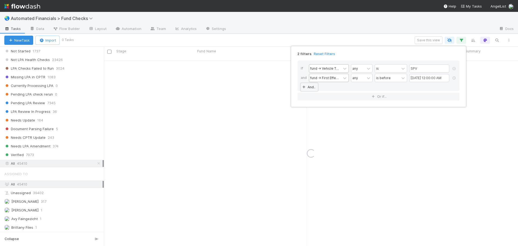
click at [314, 89] on link "And.." at bounding box center [309, 87] width 17 height 8
click at [321, 89] on div "Assigned To" at bounding box center [320, 87] width 20 height 5
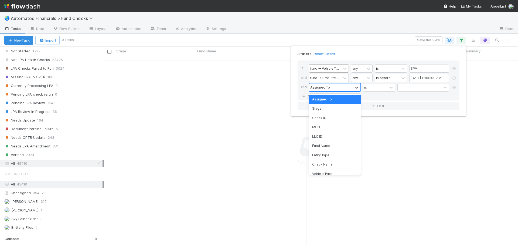
scroll to position [182, 410]
type input "fund -> seri"
drag, startPoint x: 328, startPoint y: 101, endPoint x: 331, endPoint y: 100, distance: 3.4
click at [328, 102] on div "fund -> Series Terminated Effective Date" at bounding box center [335, 102] width 52 height 14
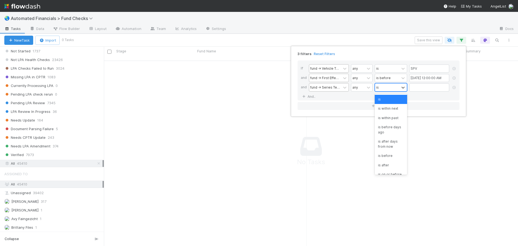
click at [386, 88] on div "is" at bounding box center [387, 87] width 24 height 8
click at [388, 144] on div "is empty" at bounding box center [391, 138] width 32 height 9
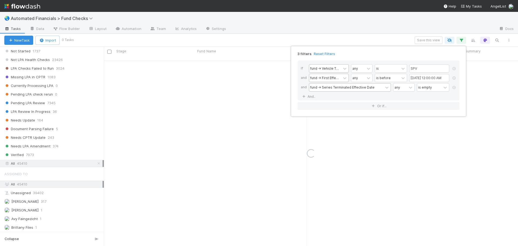
click at [372, 97] on div "If fund -> Vehicle Type any is SPV and fund -> First Effective Close At any is …" at bounding box center [379, 80] width 162 height 40
click at [310, 96] on link "And.." at bounding box center [309, 97] width 17 height 8
click at [317, 96] on div "Assigned To" at bounding box center [320, 96] width 20 height 5
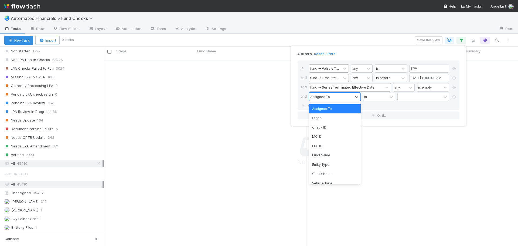
scroll to position [182, 410]
type input "fund -> st"
click at [336, 110] on div "fund -> Stage" at bounding box center [335, 108] width 52 height 9
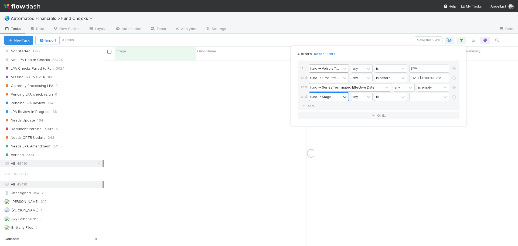
click at [390, 98] on div "is" at bounding box center [387, 97] width 24 height 8
click at [389, 119] on div "is not" at bounding box center [391, 117] width 32 height 9
click at [419, 97] on div at bounding box center [426, 97] width 32 height 8
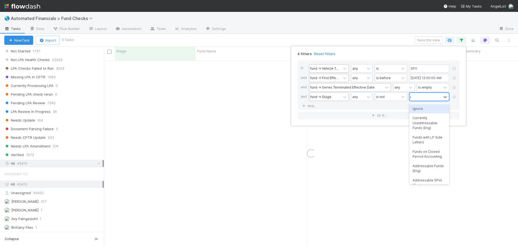
type input "ignore"
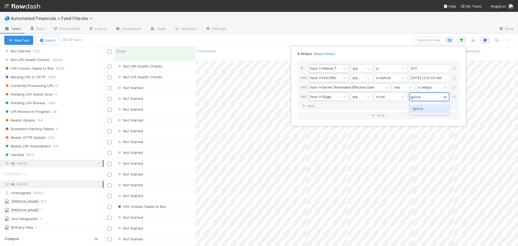
scroll to position [186, 410]
click at [426, 110] on div "Ignore" at bounding box center [429, 108] width 40 height 9
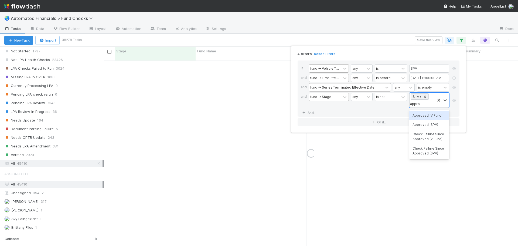
type input "approv"
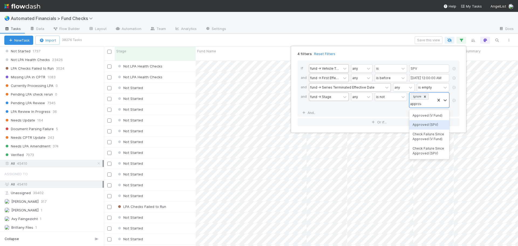
click at [426, 124] on div "Approved (SPV)" at bounding box center [429, 124] width 40 height 9
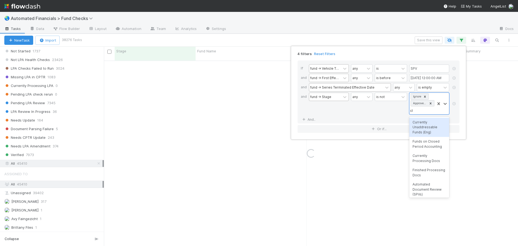
type input "check"
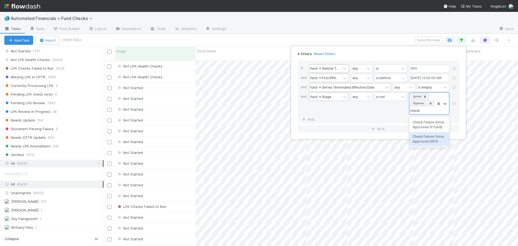
click at [424, 140] on div "Check Failure Since Approved (SPV)" at bounding box center [429, 139] width 40 height 14
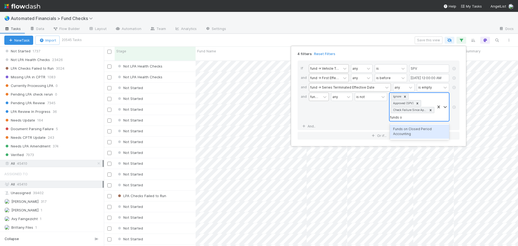
type input "funds on"
click at [418, 130] on div "Funds on Closed Period Accounting" at bounding box center [419, 131] width 59 height 14
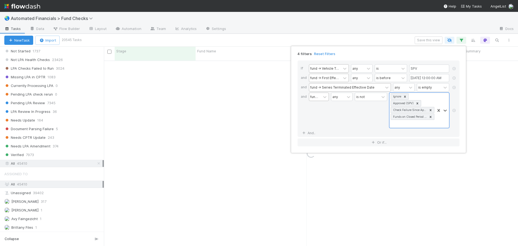
click at [358, 121] on div "is not" at bounding box center [371, 110] width 32 height 35
click at [309, 135] on link "And.." at bounding box center [309, 133] width 17 height 8
click at [317, 133] on div "Assigned To" at bounding box center [320, 133] width 20 height 5
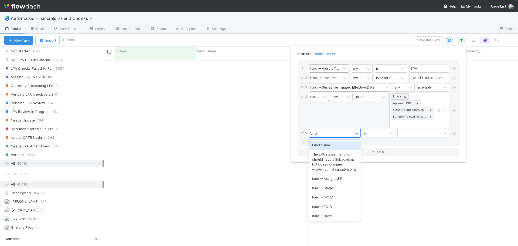
scroll to position [182, 410]
type input "fund ->"
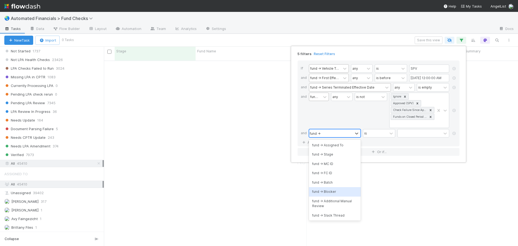
click at [330, 191] on div "fund -> Blocker" at bounding box center [335, 191] width 52 height 9
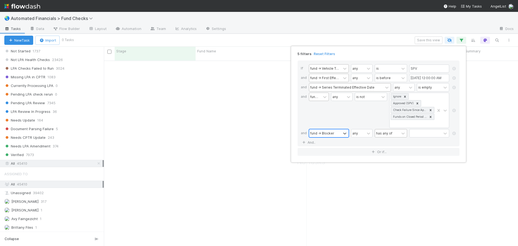
click at [391, 134] on div "has any of" at bounding box center [384, 133] width 16 height 5
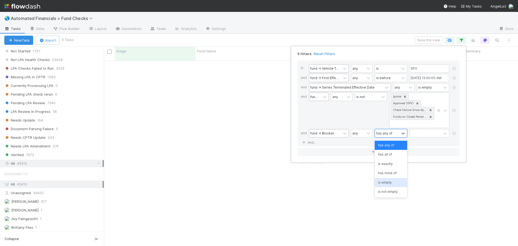
click at [388, 184] on div "is empty" at bounding box center [391, 182] width 32 height 9
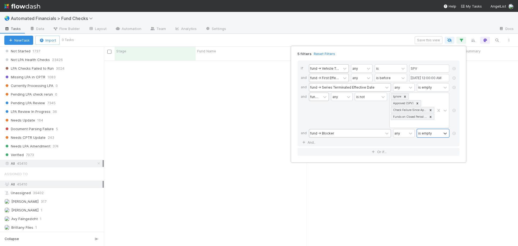
click at [352, 142] on div "If fund -> Vehicle Type any is SPV and fund -> First Effective Close At any is …" at bounding box center [379, 103] width 162 height 86
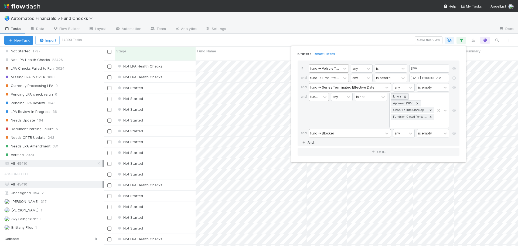
scroll to position [186, 410]
click at [311, 143] on link "And.." at bounding box center [309, 142] width 17 height 8
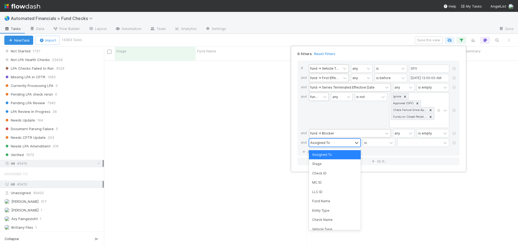
click at [315, 143] on div "Assigned To" at bounding box center [320, 142] width 20 height 5
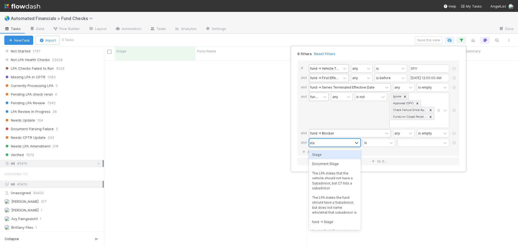
type input "stag"
click at [323, 152] on div "Stage" at bounding box center [335, 154] width 52 height 9
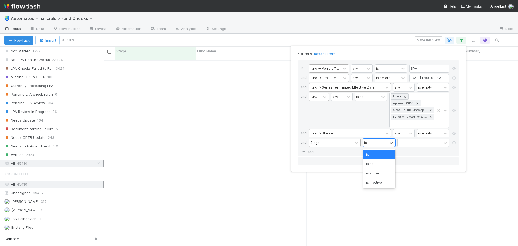
click at [371, 145] on div "is" at bounding box center [375, 143] width 24 height 8
click at [373, 165] on div "is not" at bounding box center [379, 163] width 32 height 9
click at [407, 143] on div at bounding box center [420, 143] width 44 height 8
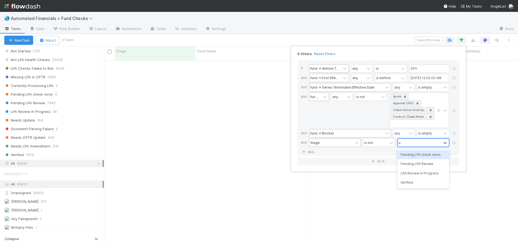
type input "ver"
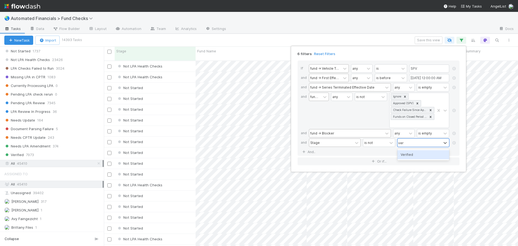
click at [417, 154] on div "Verified" at bounding box center [424, 154] width 52 height 9
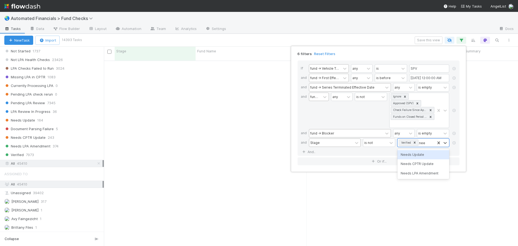
type input "needs"
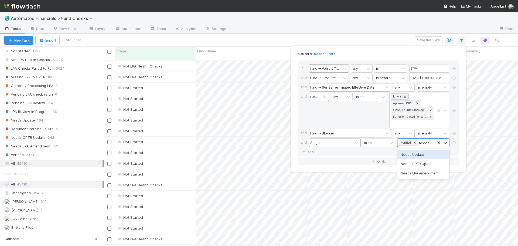
scroll to position [186, 410]
click at [429, 175] on div "Needs LPA Amendment" at bounding box center [424, 173] width 52 height 9
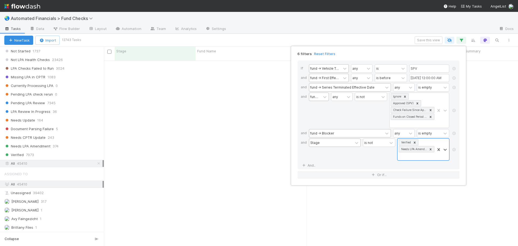
click at [380, 156] on div "is not" at bounding box center [379, 149] width 32 height 22
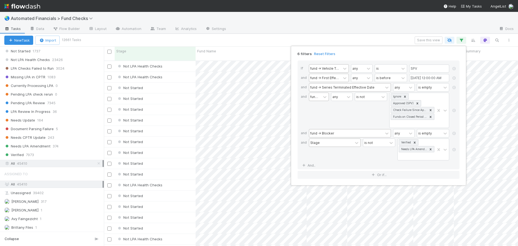
click at [348, 41] on div "6 filters Reset Filters If fund -> Vehicle Type any is SPV and fund -> First Ef…" at bounding box center [259, 123] width 518 height 246
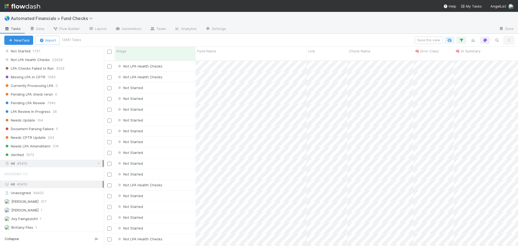
click at [509, 39] on icon "button" at bounding box center [508, 40] width 5 height 3
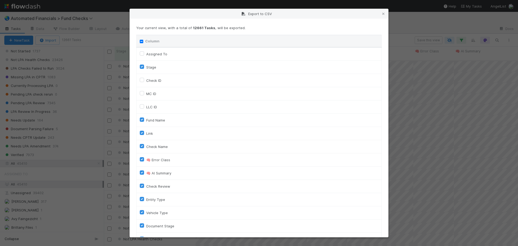
click at [142, 43] on input "Column" at bounding box center [142, 42] width 4 height 4
checkbox input "true"
checkbox To "true"
checkbox input "true"
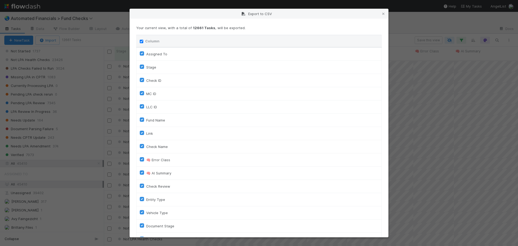
checkbox input "true"
checkbox On "true"
click at [142, 42] on input "Column" at bounding box center [142, 42] width 4 height 4
checkbox input "false"
checkbox To "false"
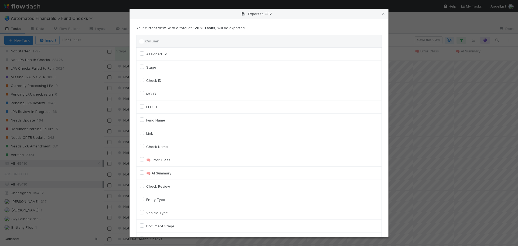
checkbox input "false"
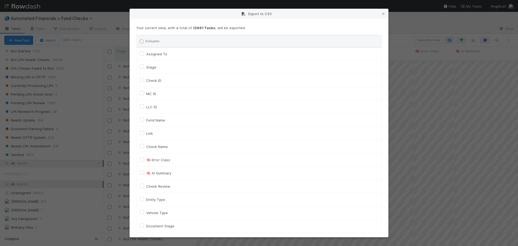
checkbox input "false"
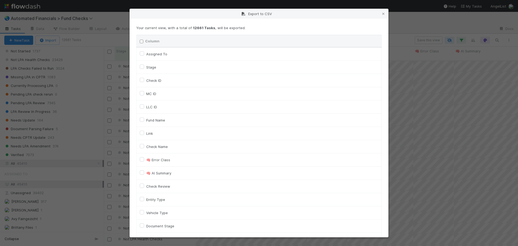
checkbox input "false"
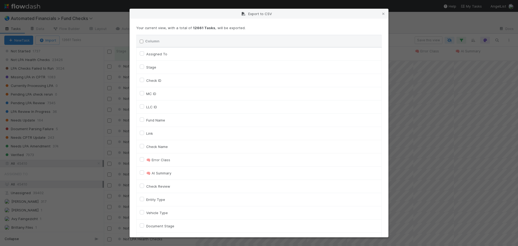
checkbox input "false"
checkbox On "false"
checkbox input "false"
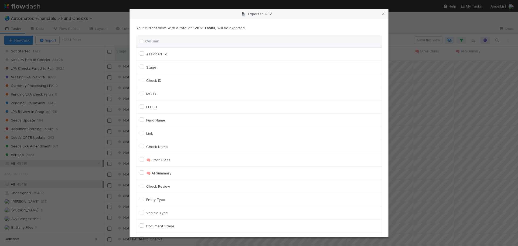
checkbox input "false"
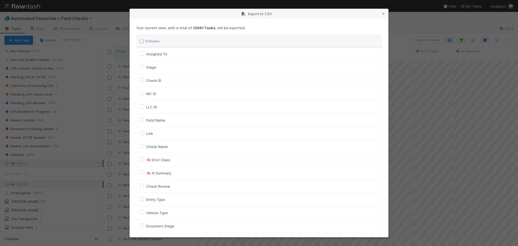
checkbox input "false"
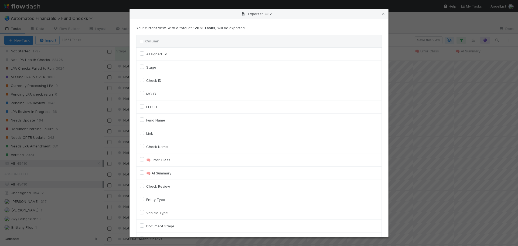
checkbox input "false"
checkbox URL "false"
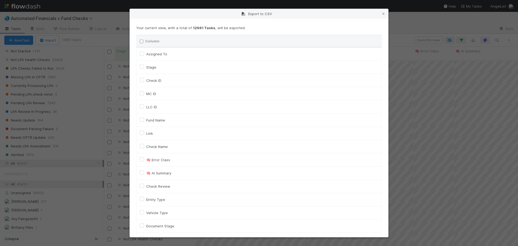
click at [146, 121] on label "Fund Name" at bounding box center [155, 120] width 19 height 6
click at [142, 121] on input "Fund Name" at bounding box center [142, 119] width 4 height 5
checkbox input "true"
click at [146, 212] on label "Vehicle Type" at bounding box center [157, 212] width 22 height 6
click at [141, 212] on input "Vehicle Type" at bounding box center [142, 211] width 4 height 5
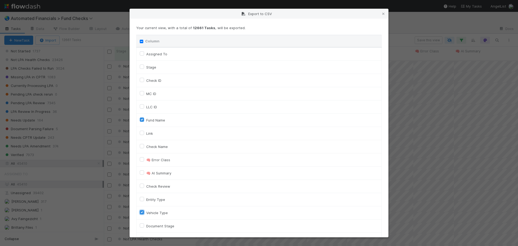
checkbox input "true"
click at [205, 5] on div "Export to CSV Your current view, with a total of 12661 Tasks , will be exported…" at bounding box center [259, 123] width 518 height 246
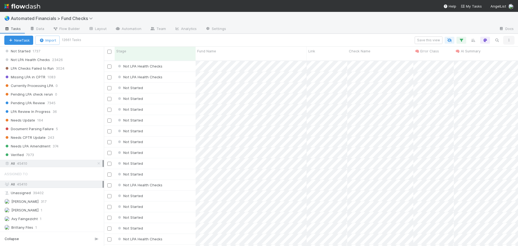
click at [509, 40] on icon "button" at bounding box center [508, 40] width 5 height 3
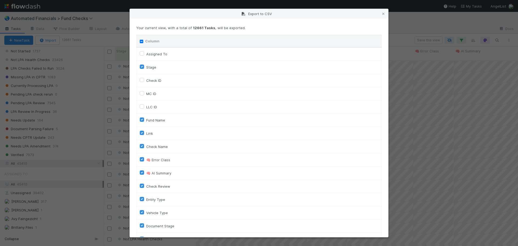
click at [141, 40] on input "Column" at bounding box center [142, 42] width 4 height 4
checkbox input "true"
checkbox To "true"
checkbox input "true"
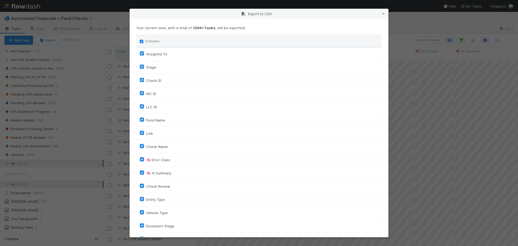
checkbox input "true"
checkbox On "true"
click at [141, 41] on input "Column" at bounding box center [142, 42] width 4 height 4
checkbox input "false"
checkbox To "false"
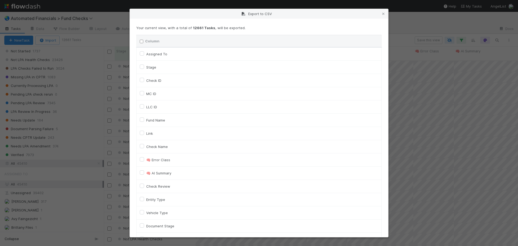
checkbox input "false"
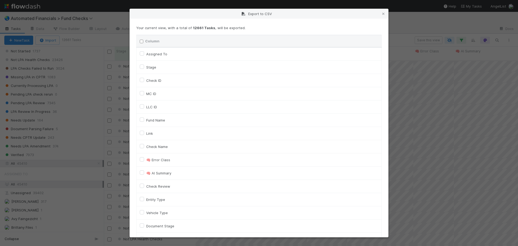
checkbox input "false"
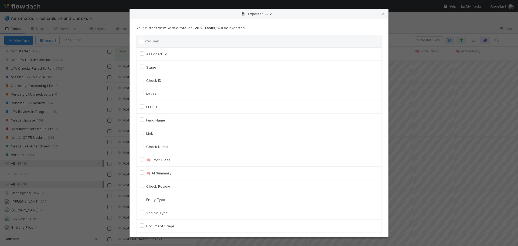
checkbox input "false"
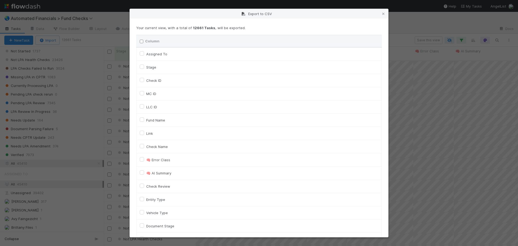
checkbox input "false"
checkbox On "false"
checkbox input "false"
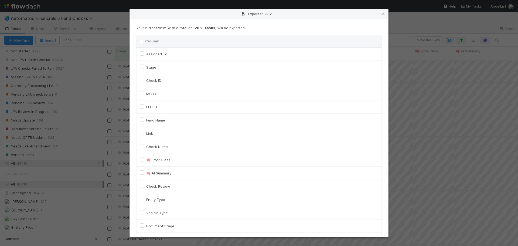
checkbox input "false"
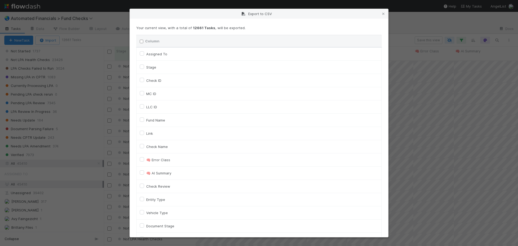
checkbox input "false"
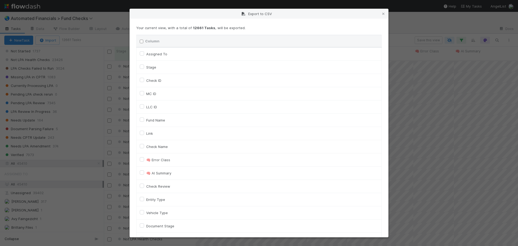
checkbox input "false"
checkbox URL "false"
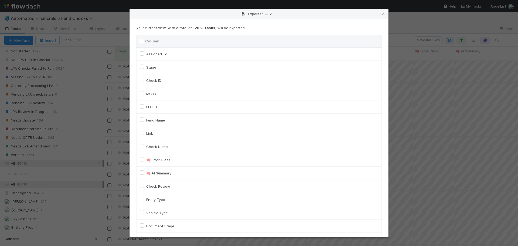
click at [146, 121] on label "Fund Name" at bounding box center [155, 120] width 19 height 6
click at [142, 121] on input "Fund Name" at bounding box center [142, 119] width 4 height 5
checkbox input "true"
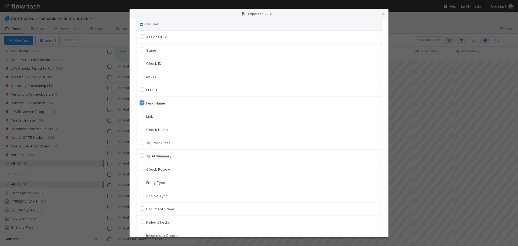
scroll to position [81, 0]
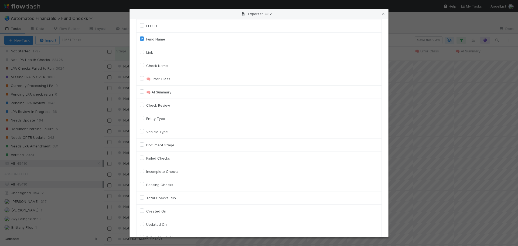
click at [146, 131] on label "Vehicle Type" at bounding box center [157, 131] width 22 height 6
click at [142, 131] on input "Vehicle Type" at bounding box center [142, 130] width 4 height 5
checkbox input "true"
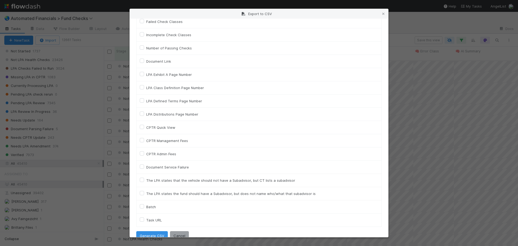
scroll to position [307, 0]
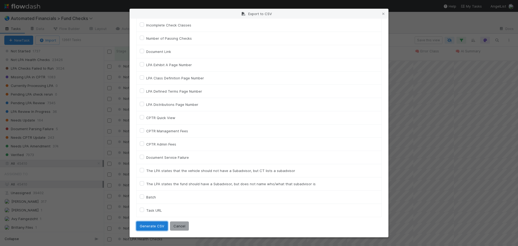
click at [157, 229] on button "Generate CSV" at bounding box center [152, 225] width 32 height 9
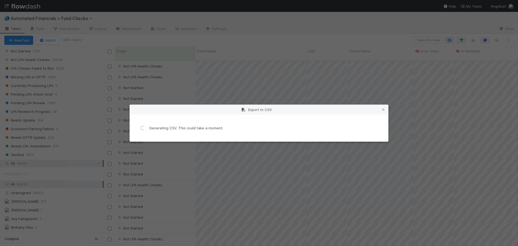
scroll to position [0, 0]
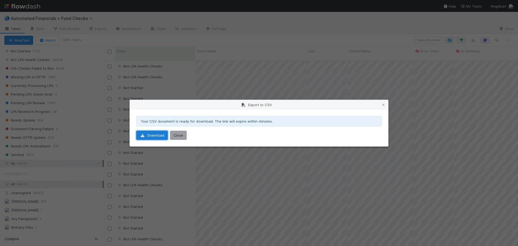
click at [151, 136] on link "Download" at bounding box center [152, 135] width 32 height 9
click at [178, 138] on button "Close" at bounding box center [178, 135] width 17 height 9
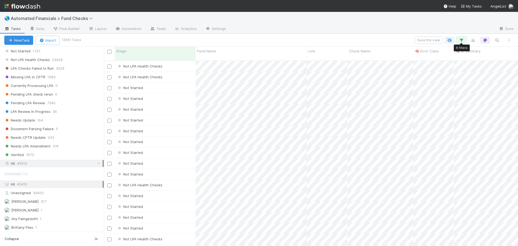
click at [462, 42] on icon "button" at bounding box center [461, 40] width 5 height 5
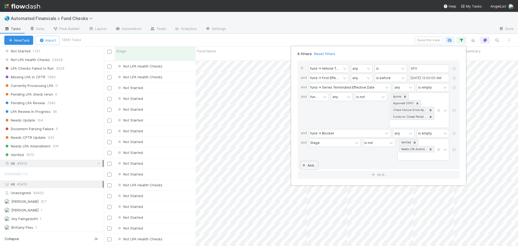
click at [313, 166] on link "And.." at bounding box center [309, 165] width 17 height 8
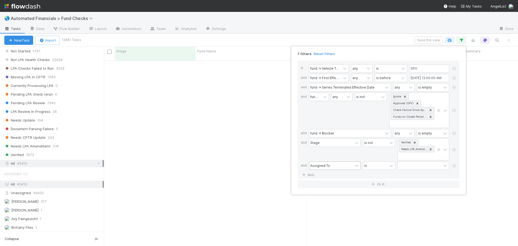
click at [319, 166] on div "Assigned To" at bounding box center [320, 165] width 20 height 5
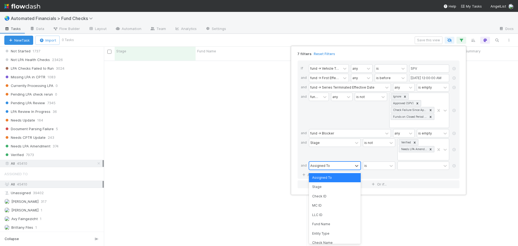
scroll to position [182, 410]
type input "stage"
click at [324, 177] on div "Stage" at bounding box center [335, 177] width 52 height 9
click at [406, 164] on div at bounding box center [420, 166] width 44 height 8
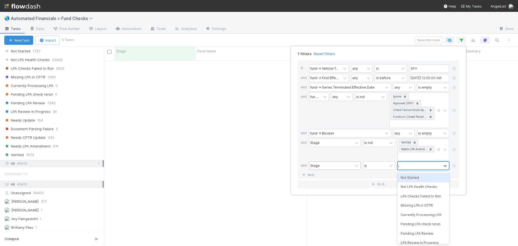
type input "mi"
click at [409, 178] on div "Missing LPA in CPTR" at bounding box center [424, 177] width 52 height 9
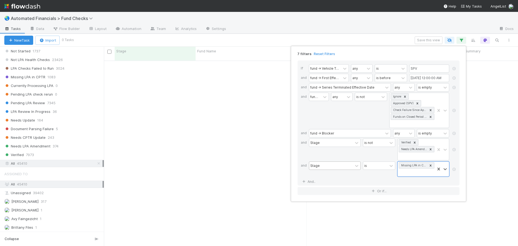
click at [381, 174] on div "is" at bounding box center [379, 168] width 32 height 15
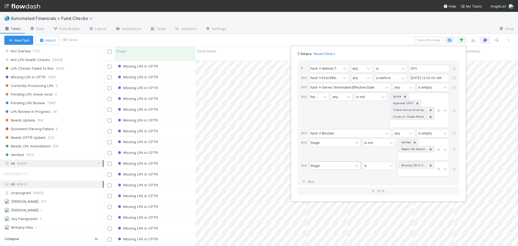
scroll to position [186, 410]
click at [174, 15] on div "7 filters Reset Filters If fund -> Vehicle Type any is SPV and fund -> First Ef…" at bounding box center [259, 123] width 518 height 246
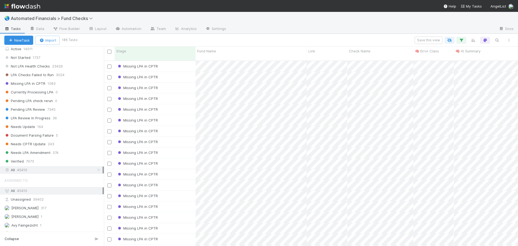
scroll to position [189, 0]
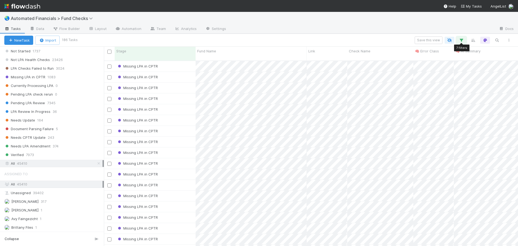
click at [463, 39] on icon "button" at bounding box center [461, 40] width 5 height 5
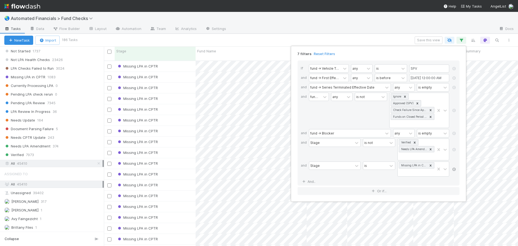
click at [454, 169] on icon at bounding box center [454, 169] width 5 height 3
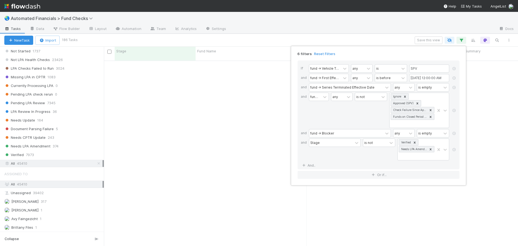
click at [350, 38] on div "6 filters Reset Filters If fund -> Vehicle Type any is SPV and fund -> First Ef…" at bounding box center [259, 123] width 518 height 246
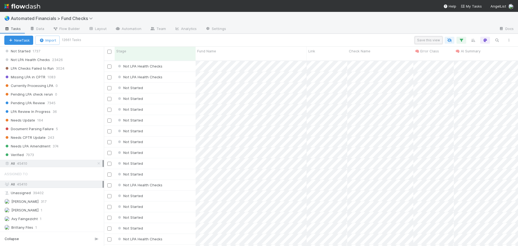
click at [424, 41] on button "Save this view" at bounding box center [429, 40] width 28 height 8
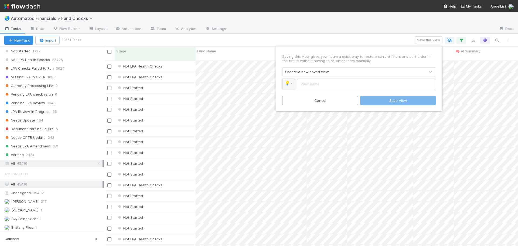
click at [289, 86] on link "💡" at bounding box center [288, 84] width 13 height 11
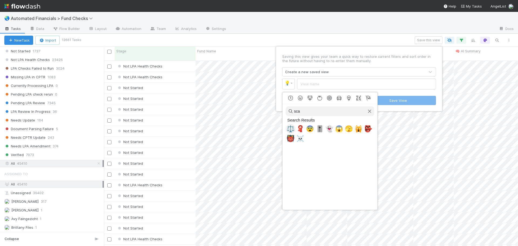
type input "sca"
click at [291, 131] on span "⚖️" at bounding box center [291, 129] width 8 height 8
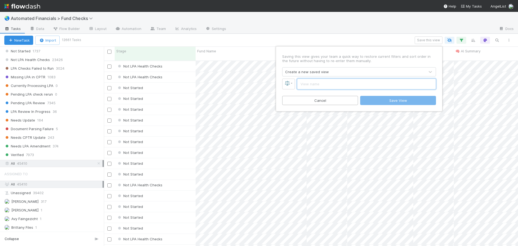
click at [307, 84] on input "text" at bounding box center [366, 84] width 139 height 11
type input "SPVs with remaining fund checks"
click at [389, 102] on button "Save View" at bounding box center [398, 100] width 76 height 9
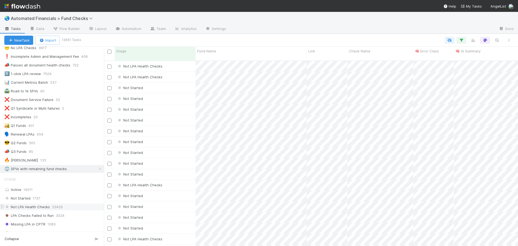
scroll to position [63, 0]
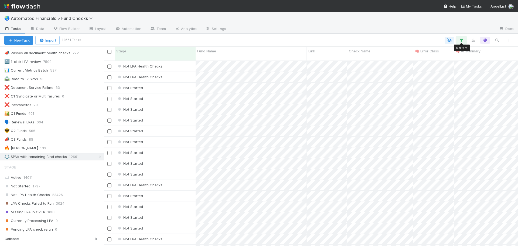
click at [462, 40] on icon "button" at bounding box center [461, 40] width 5 height 5
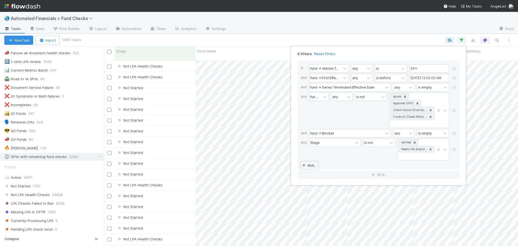
click at [313, 165] on link "And.." at bounding box center [309, 165] width 17 height 8
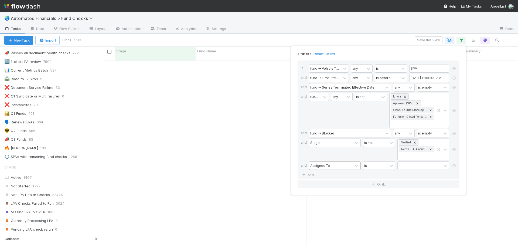
click at [327, 165] on div "Assigned To" at bounding box center [320, 165] width 20 height 5
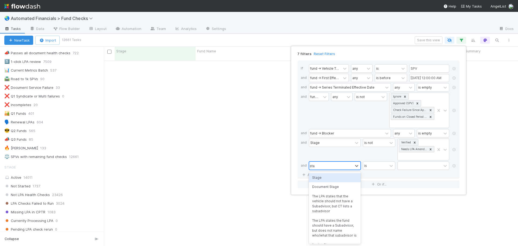
type input "stag"
drag, startPoint x: 324, startPoint y: 177, endPoint x: 329, endPoint y: 177, distance: 5.7
click at [324, 177] on div "Stage" at bounding box center [335, 177] width 52 height 9
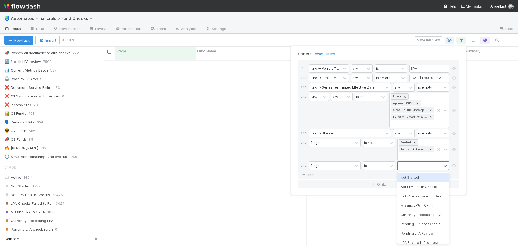
click at [411, 166] on div at bounding box center [420, 166] width 44 height 8
type input "mis"
click at [433, 177] on div "Missing LPA in CPTR" at bounding box center [424, 177] width 52 height 9
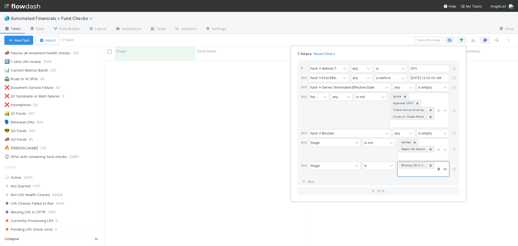
click at [385, 175] on div "is" at bounding box center [379, 168] width 32 height 15
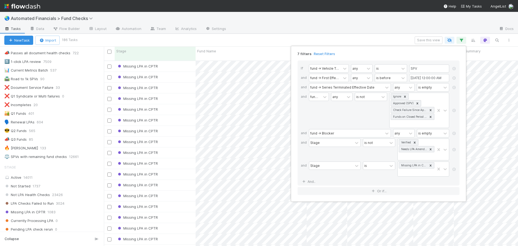
scroll to position [186, 410]
click at [222, 40] on div "7 filters Reset Filters If fund -> Vehicle Type any is SPV and fund -> First Ef…" at bounding box center [259, 123] width 518 height 246
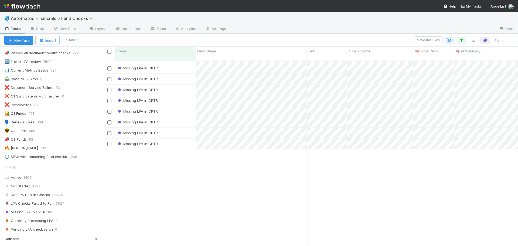
scroll to position [0, 0]
